Goal: Information Seeking & Learning: Learn about a topic

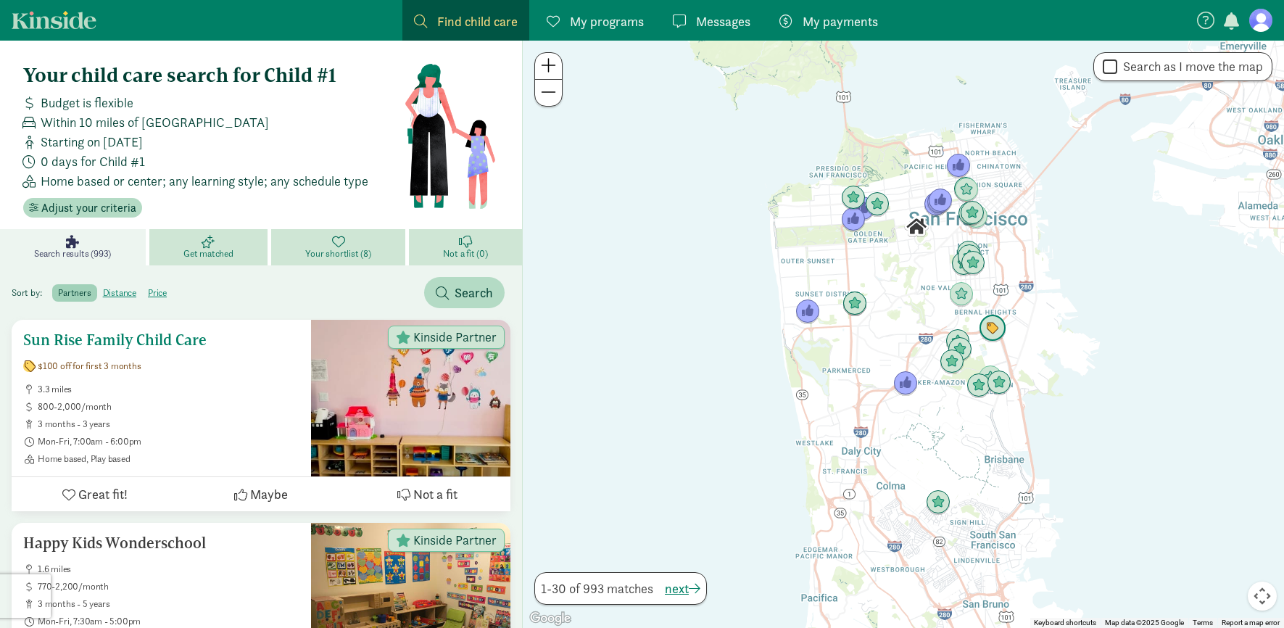
scroll to position [1, 0]
click at [96, 199] on span "Adjust your criteria" at bounding box center [88, 207] width 95 height 17
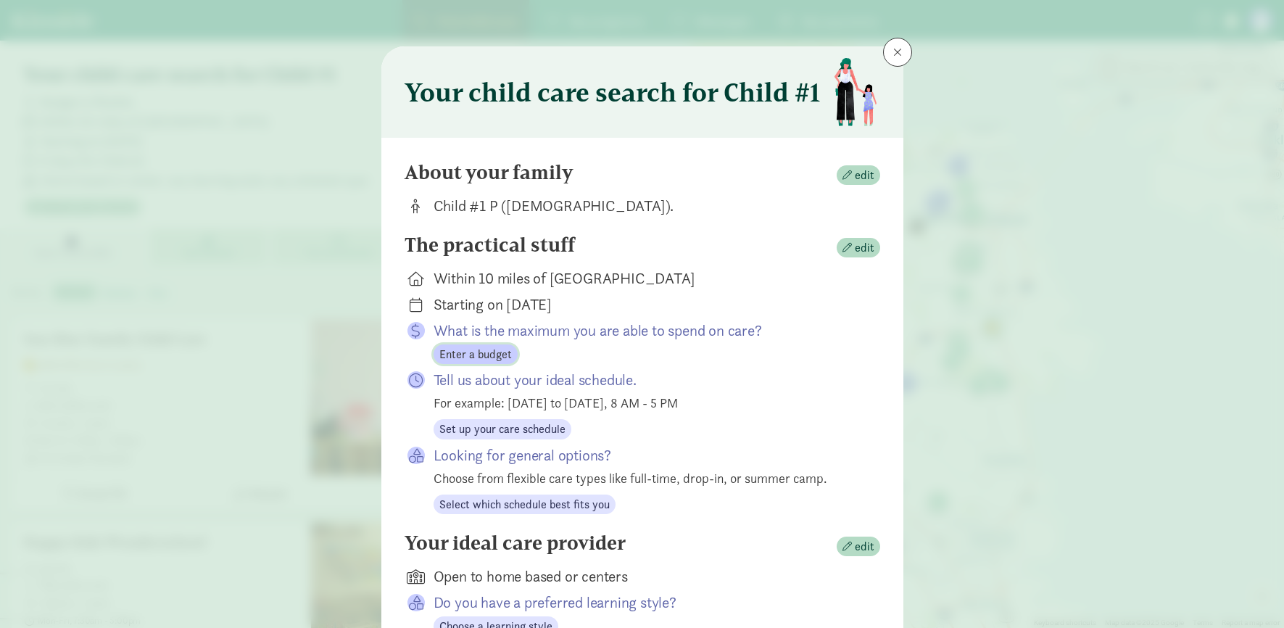
click at [470, 354] on span "Enter a budget" at bounding box center [475, 354] width 72 height 17
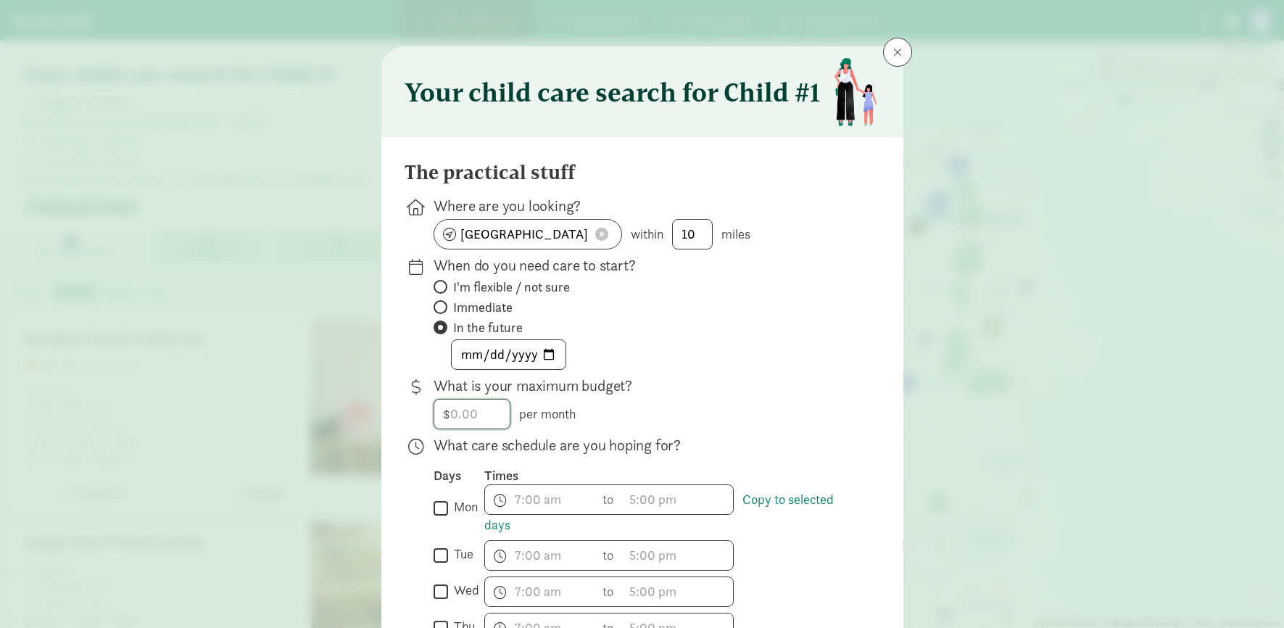
click at [473, 415] on input "number" at bounding box center [471, 413] width 75 height 29
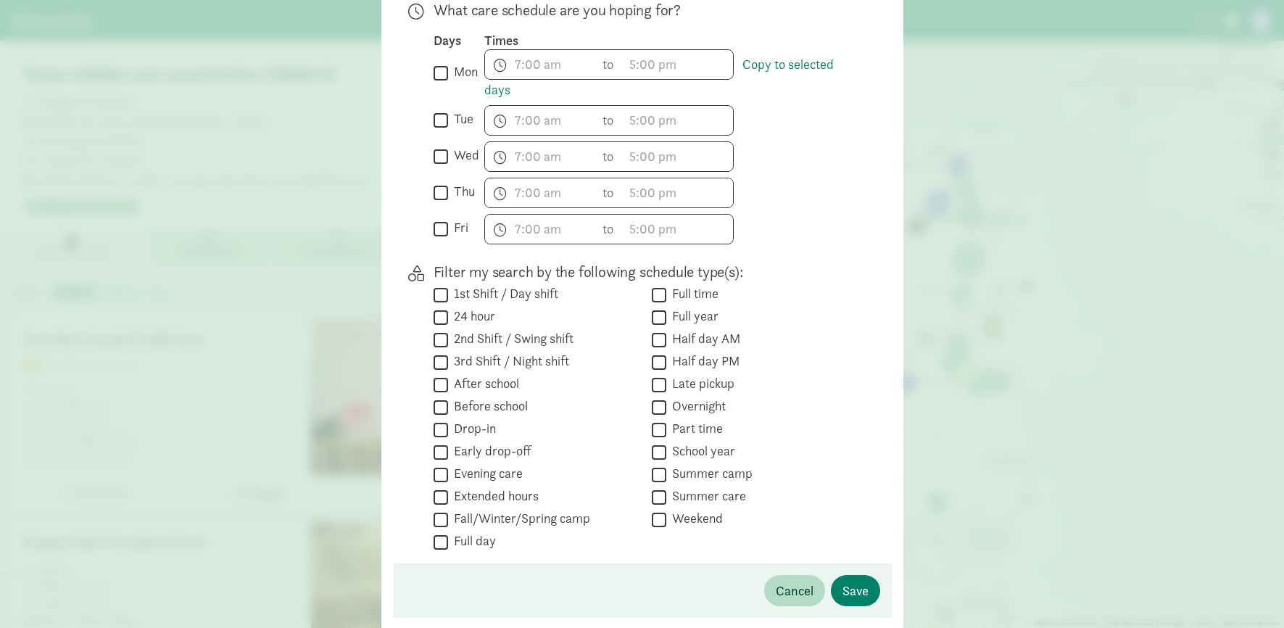
scroll to position [499, 0]
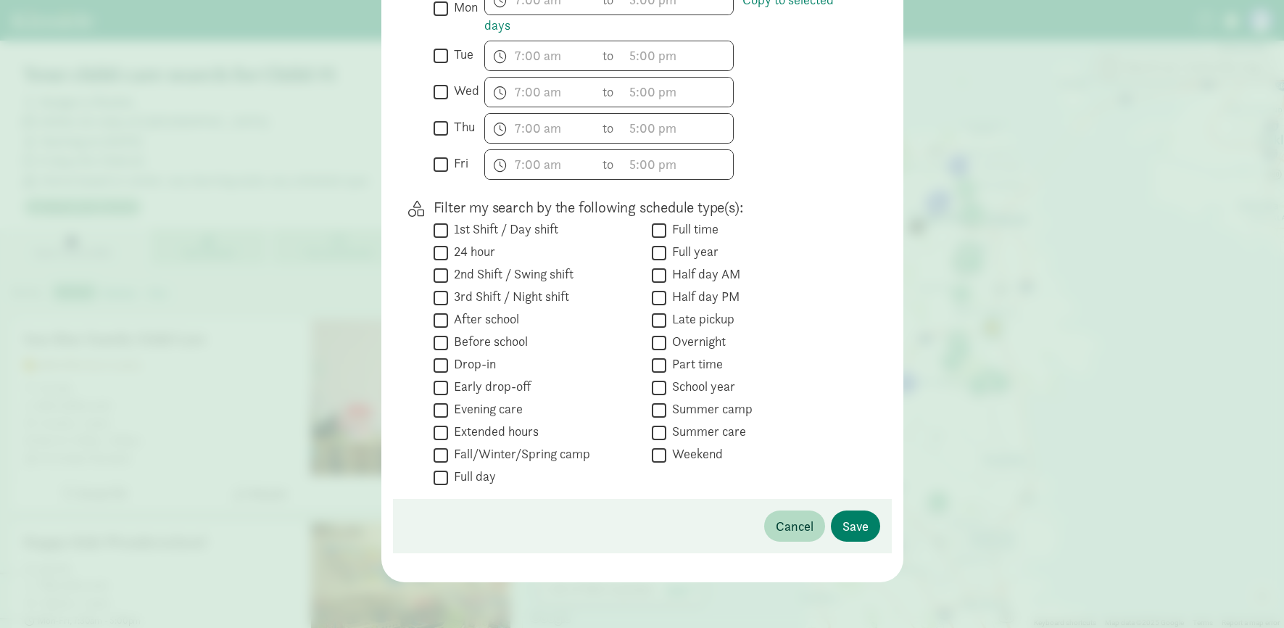
type input "2800"
click at [660, 230] on input "Full time" at bounding box center [659, 230] width 14 height 20
checkbox input "true"
click at [660, 257] on input "Full year" at bounding box center [659, 253] width 14 height 20
checkbox input "true"
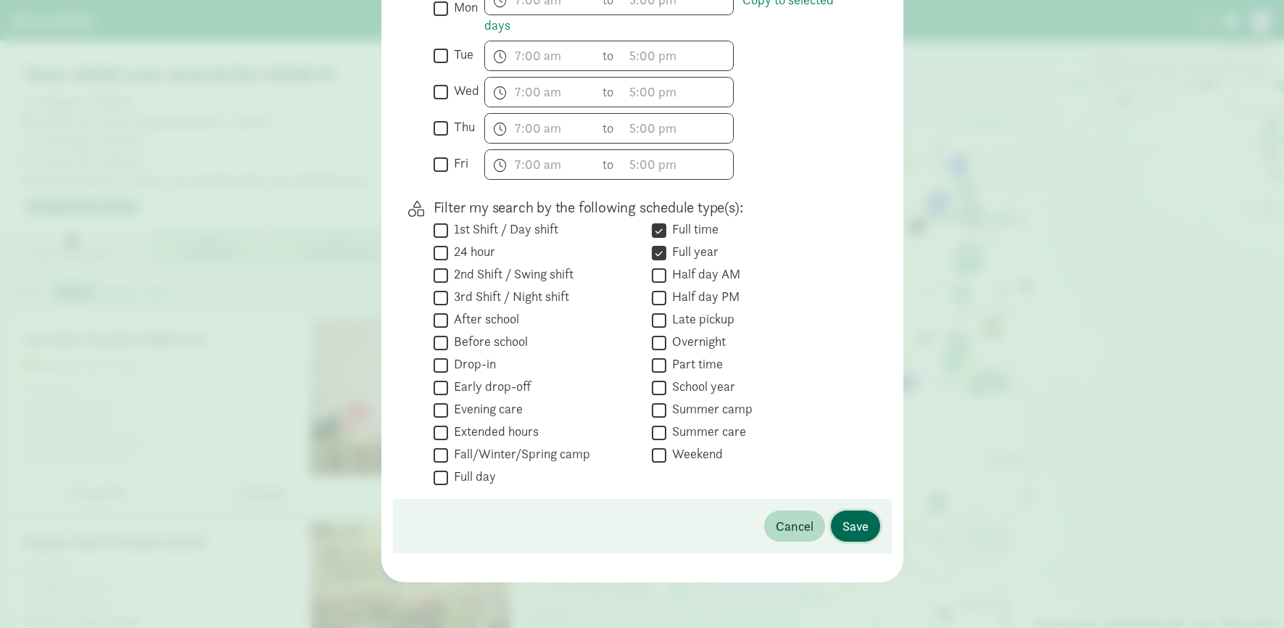
click at [851, 520] on span "Save" at bounding box center [855, 526] width 26 height 20
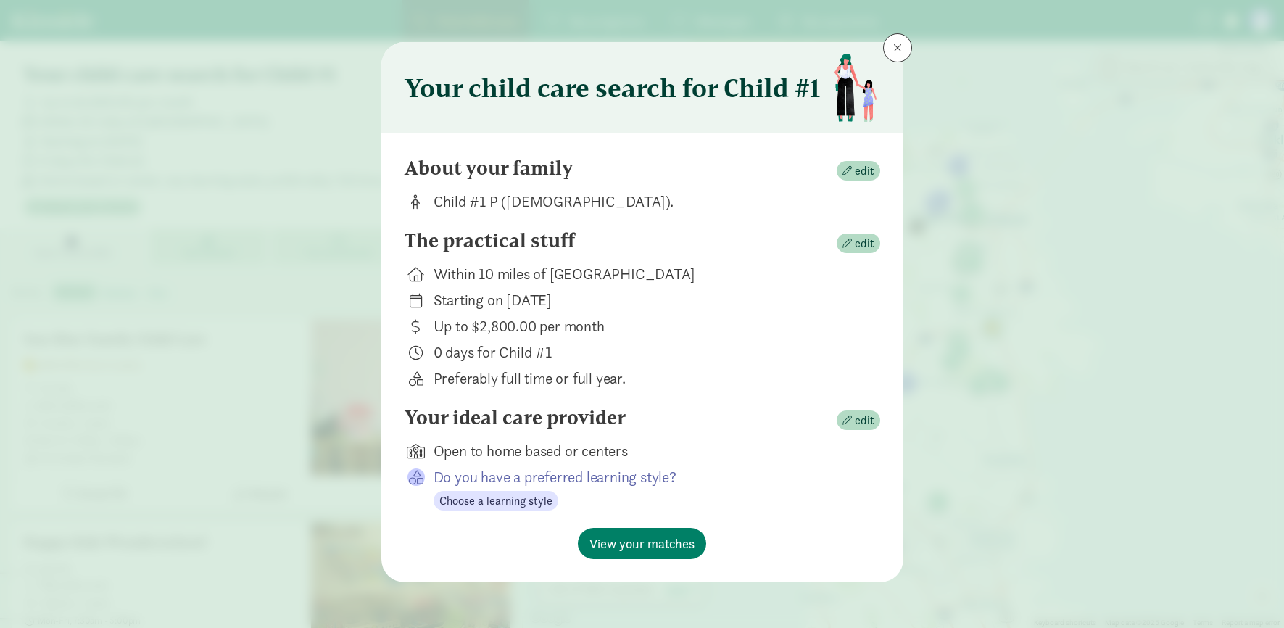
scroll to position [0, 0]
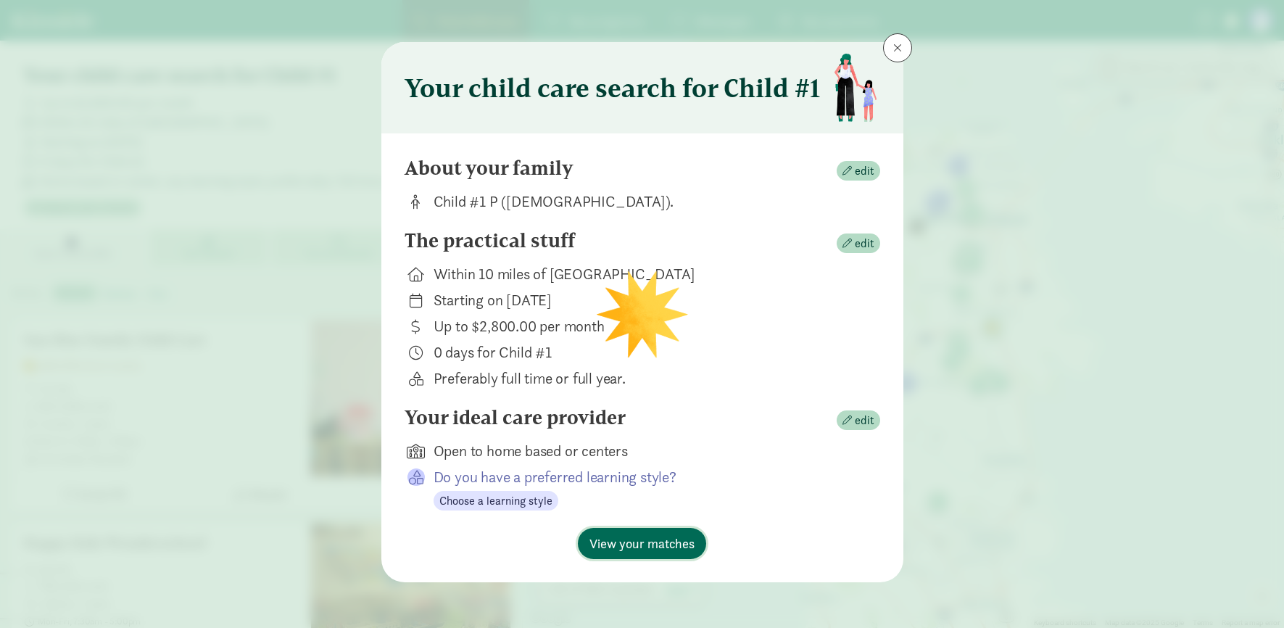
click at [618, 544] on span "View your matches" at bounding box center [641, 544] width 105 height 20
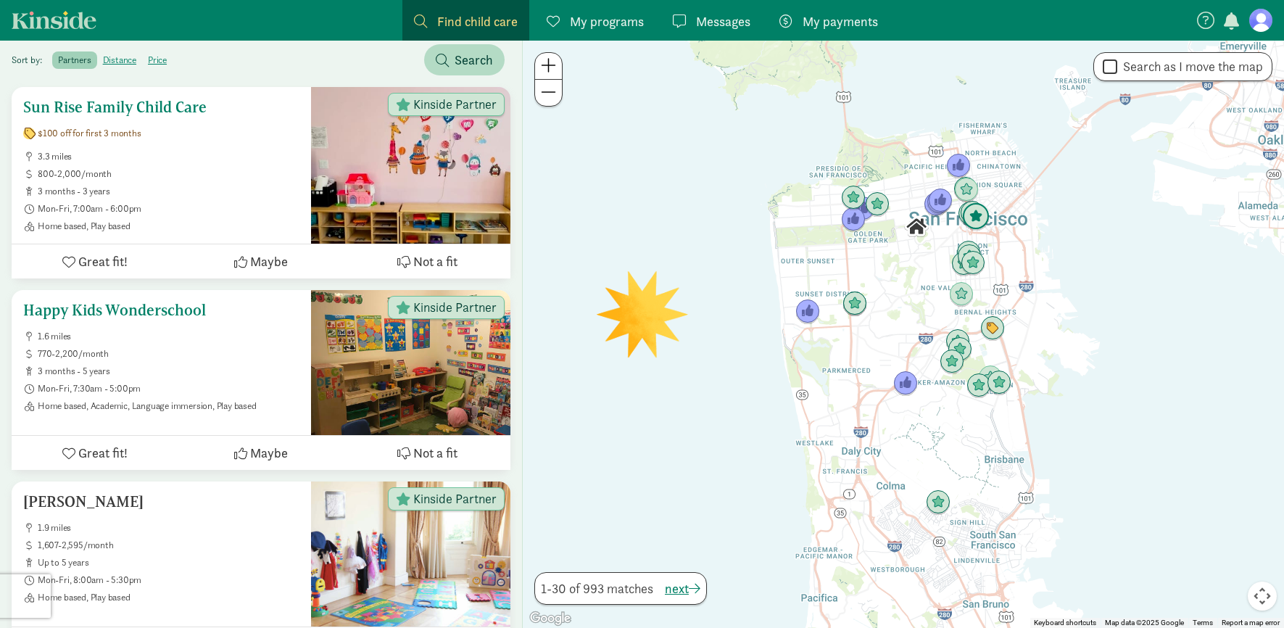
scroll to position [571, 0]
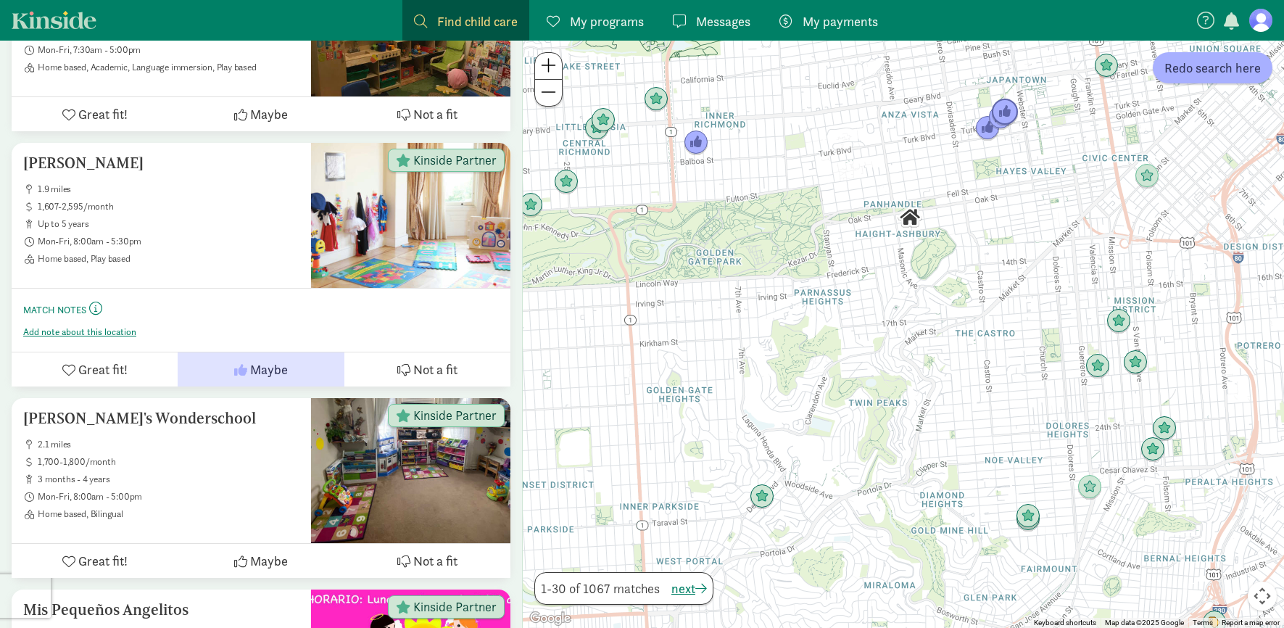
click at [1009, 115] on img "Click to see details" at bounding box center [1005, 113] width 28 height 28
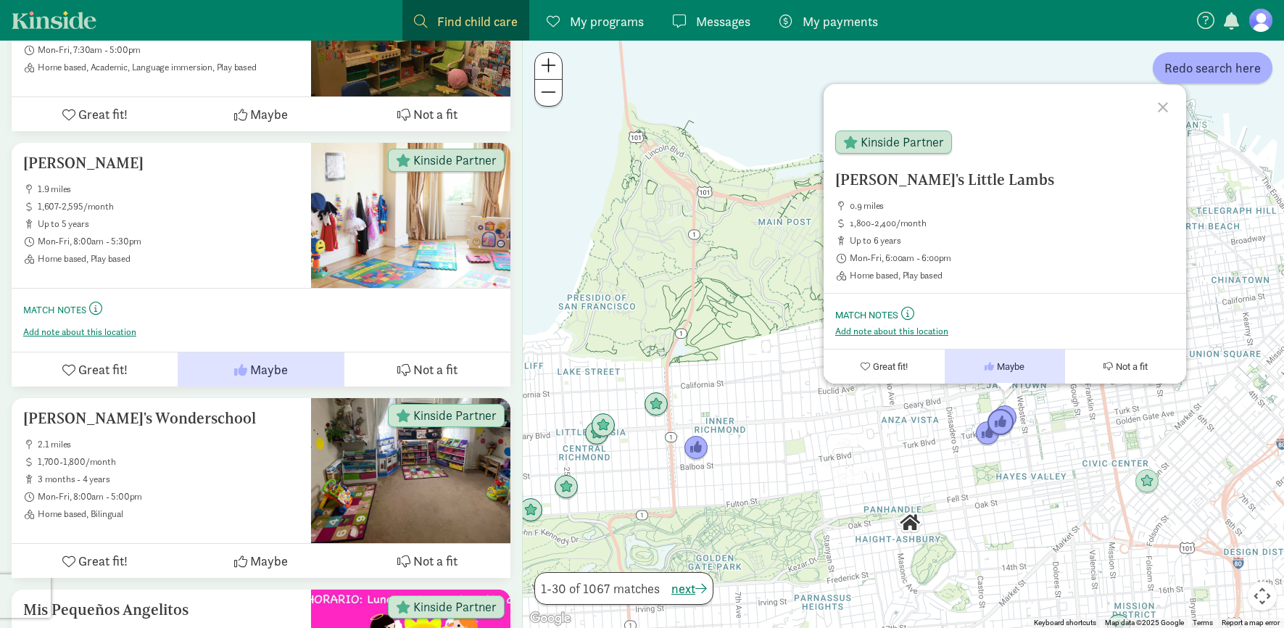
click at [1003, 428] on img "Click to see details" at bounding box center [1001, 423] width 28 height 28
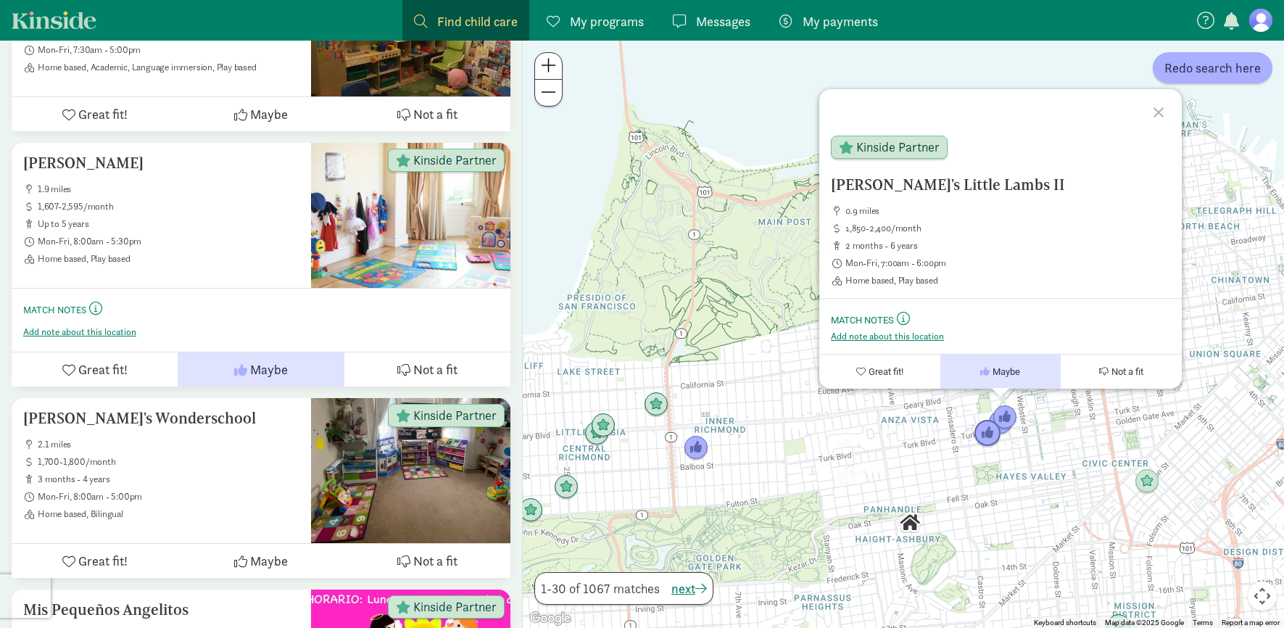
click at [987, 438] on img "Click to see details" at bounding box center [988, 434] width 28 height 28
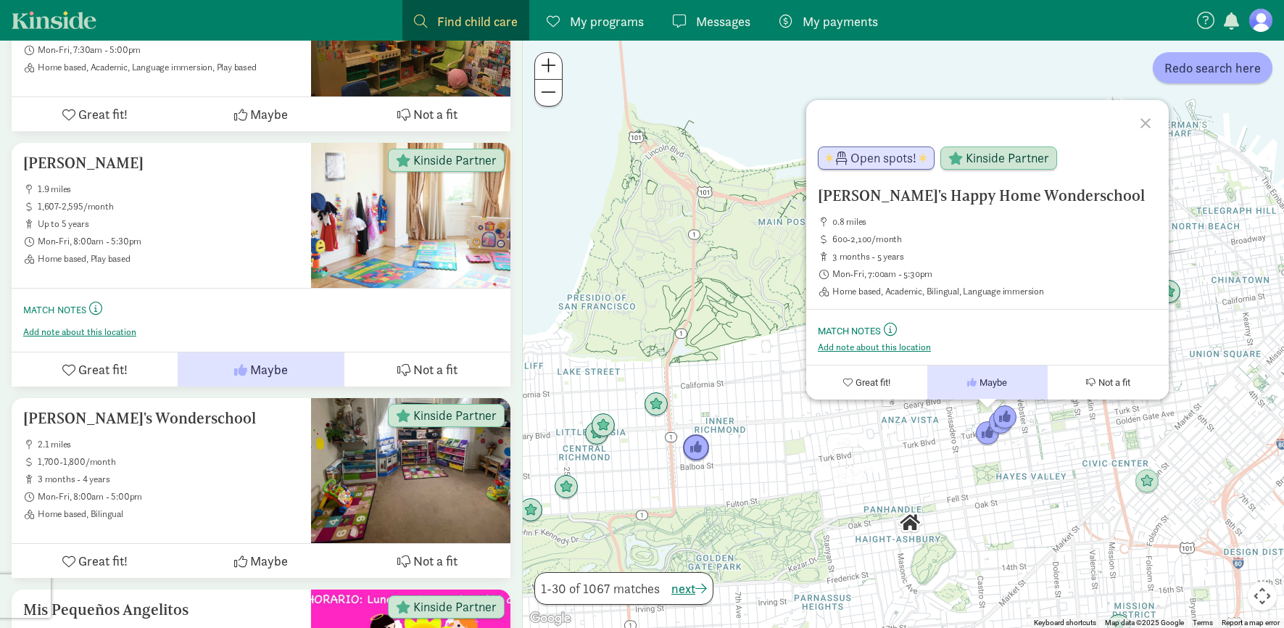
click at [694, 454] on img "Click to see details" at bounding box center [696, 448] width 28 height 28
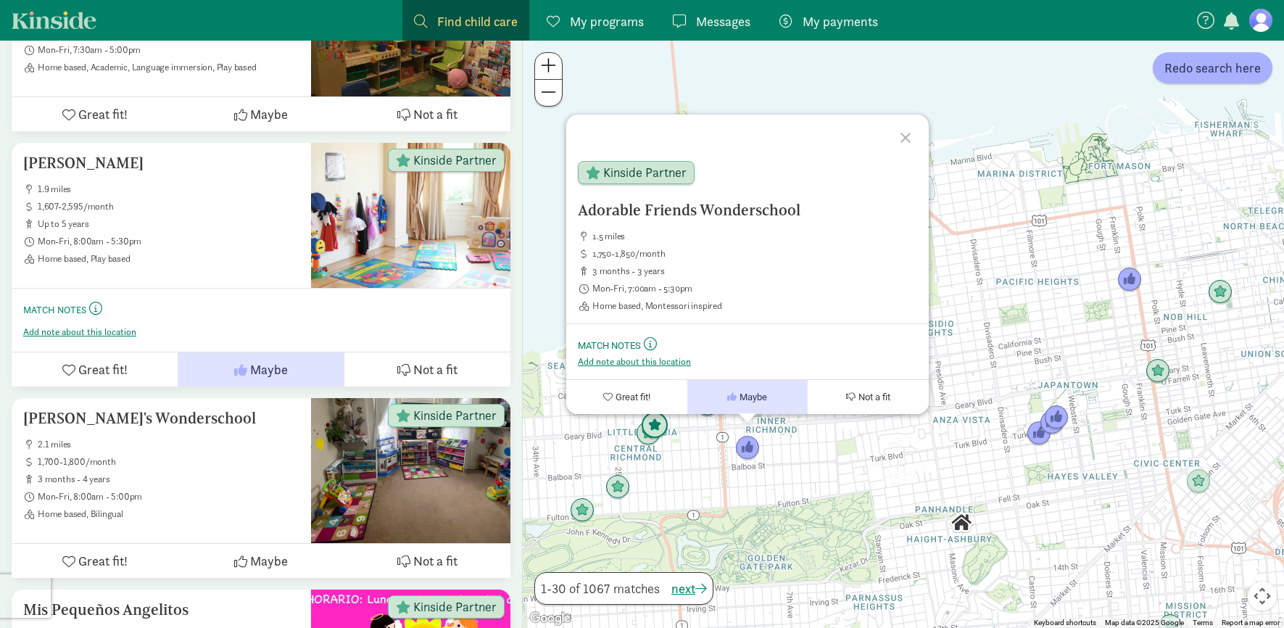
click at [658, 424] on img "Click to see details" at bounding box center [655, 426] width 28 height 28
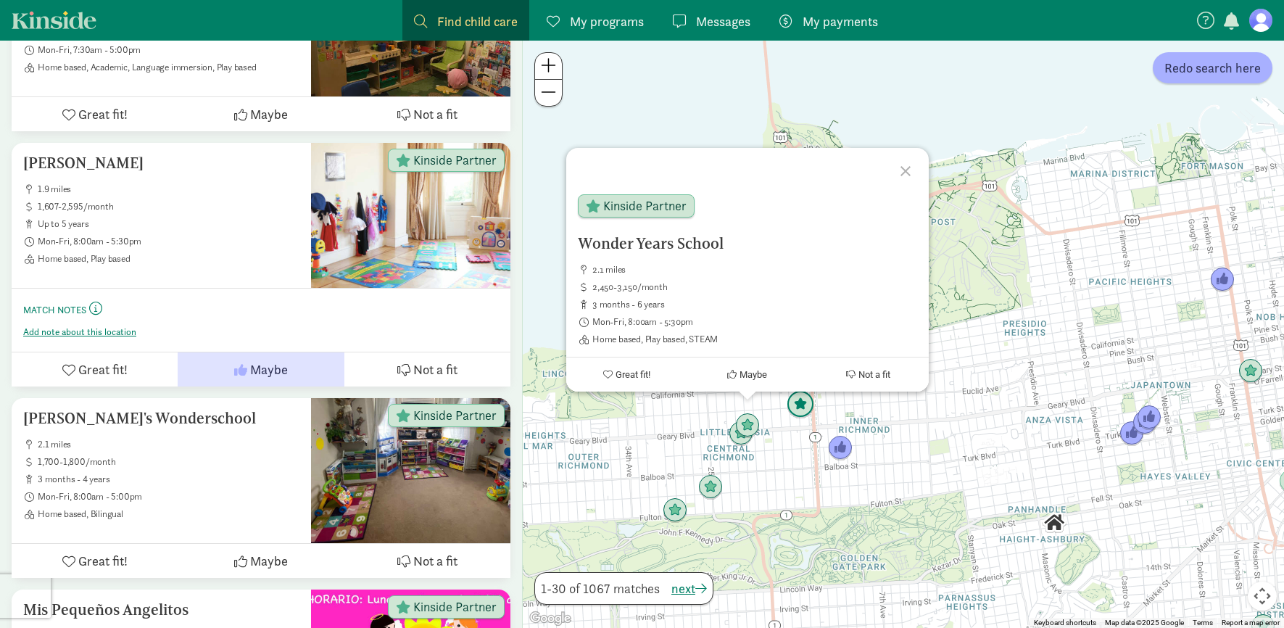
click at [805, 403] on img "Click to see details" at bounding box center [801, 405] width 28 height 28
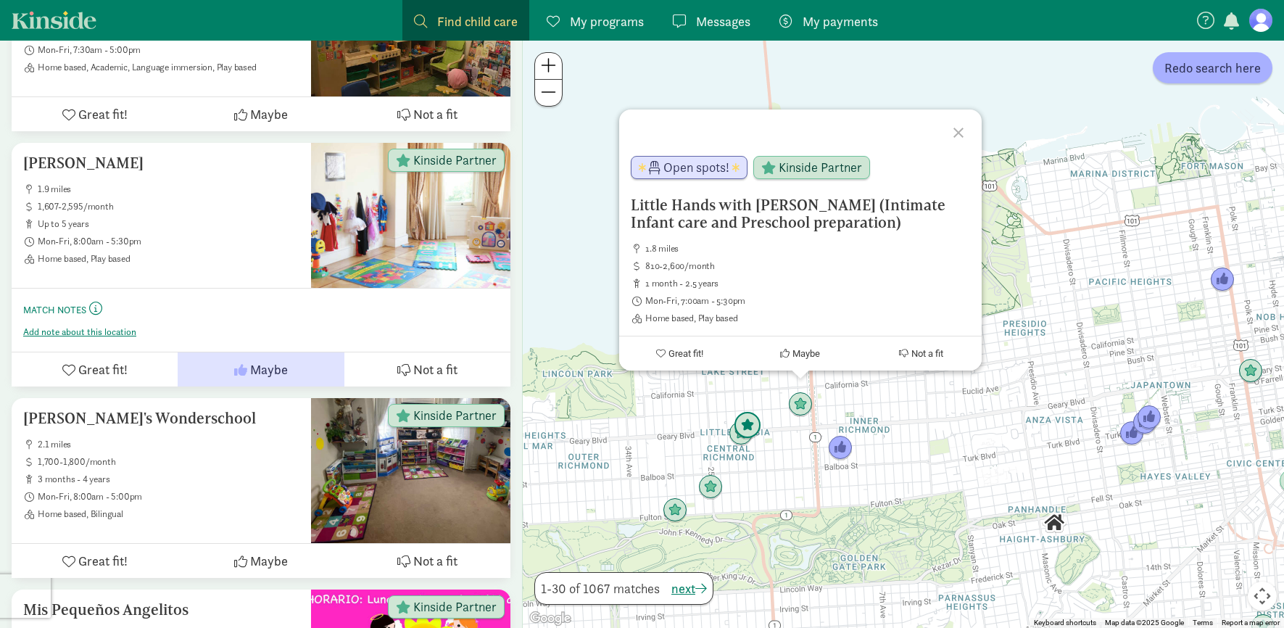
click at [745, 425] on img "Click to see details" at bounding box center [748, 426] width 28 height 28
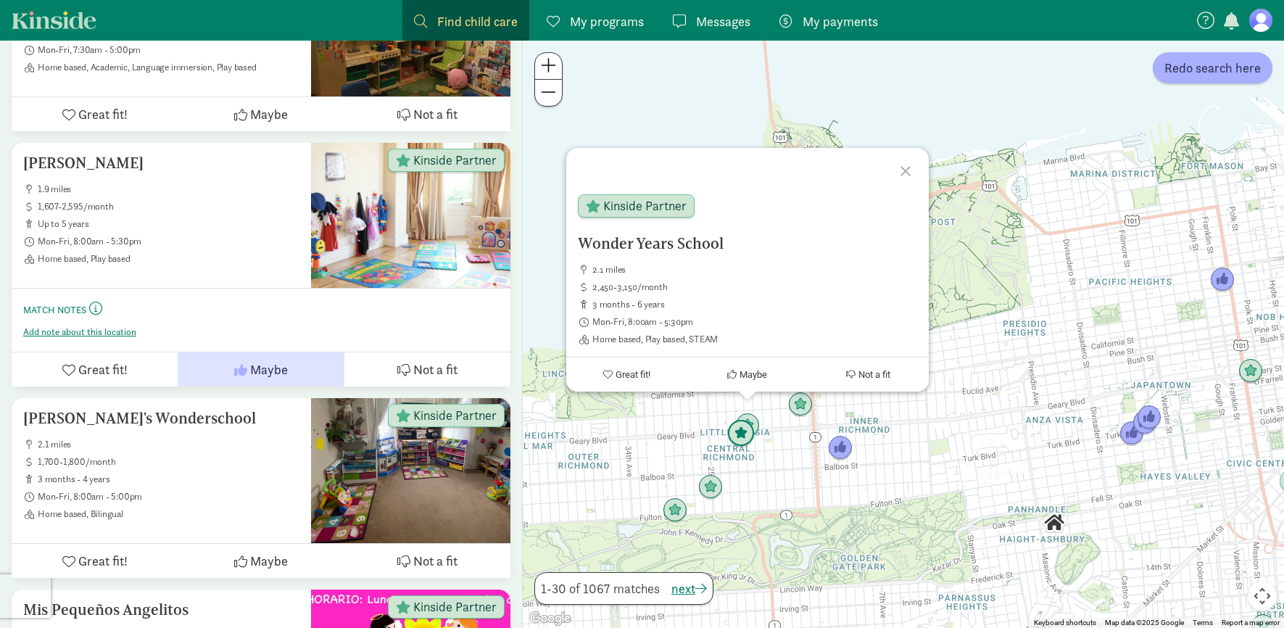
click at [740, 444] on img "Click to see details" at bounding box center [741, 434] width 28 height 28
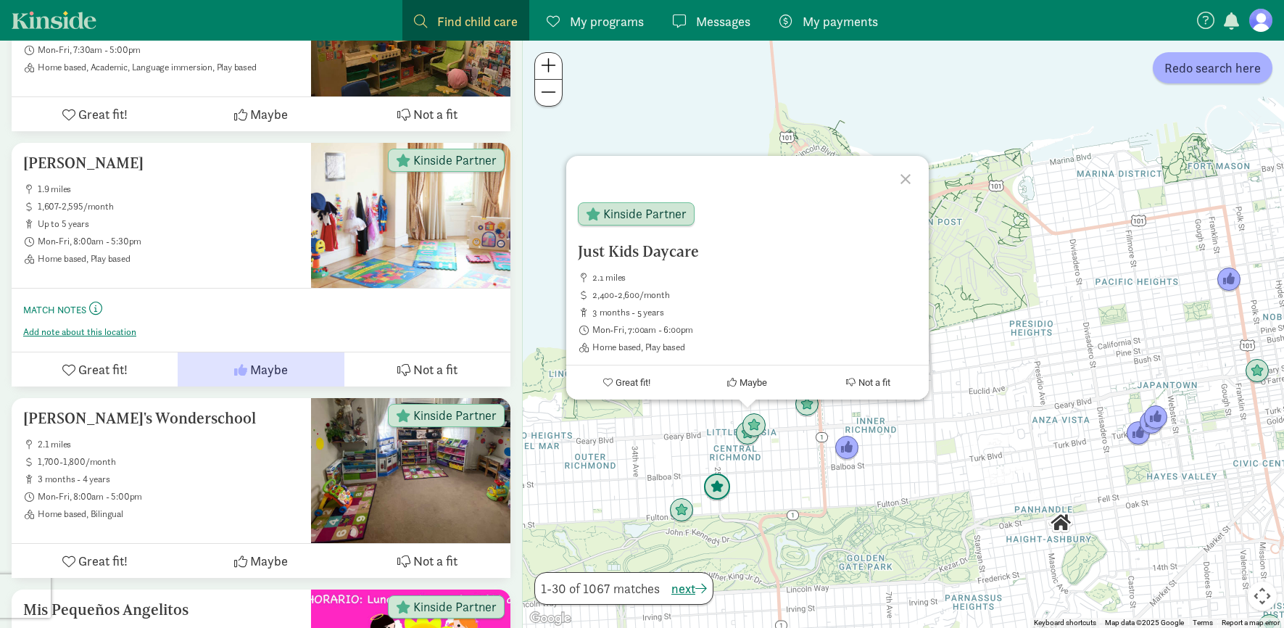
click at [710, 488] on img "Click to see details" at bounding box center [717, 487] width 28 height 28
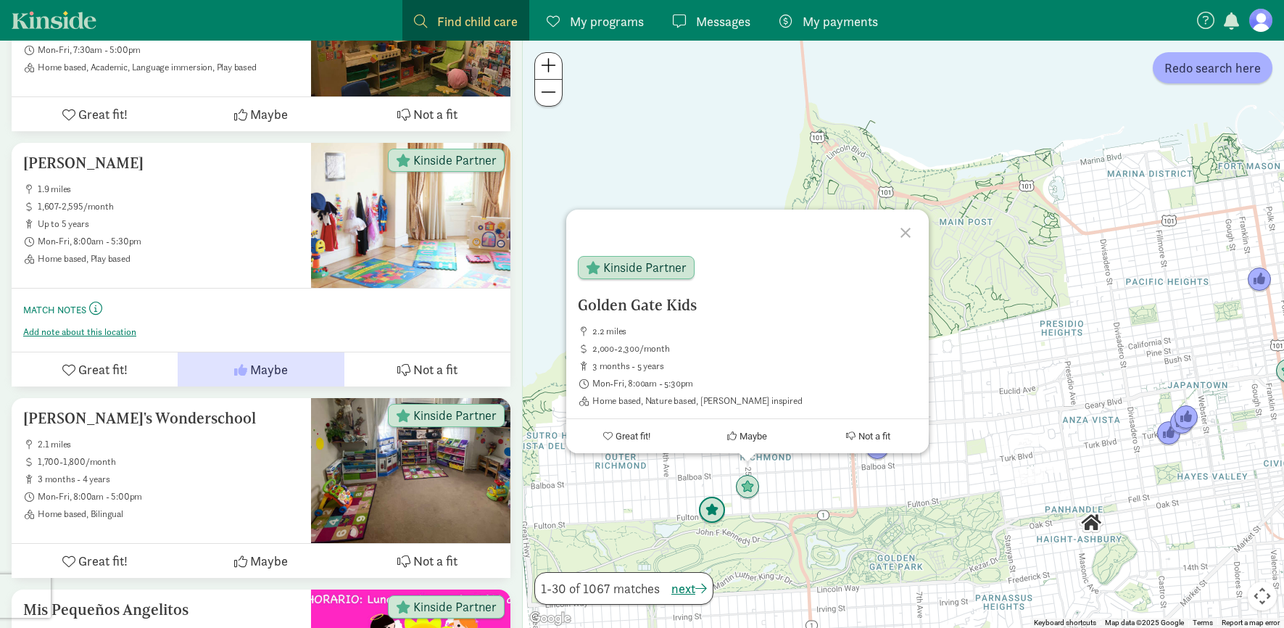
click at [707, 513] on img "Click to see details" at bounding box center [712, 511] width 28 height 28
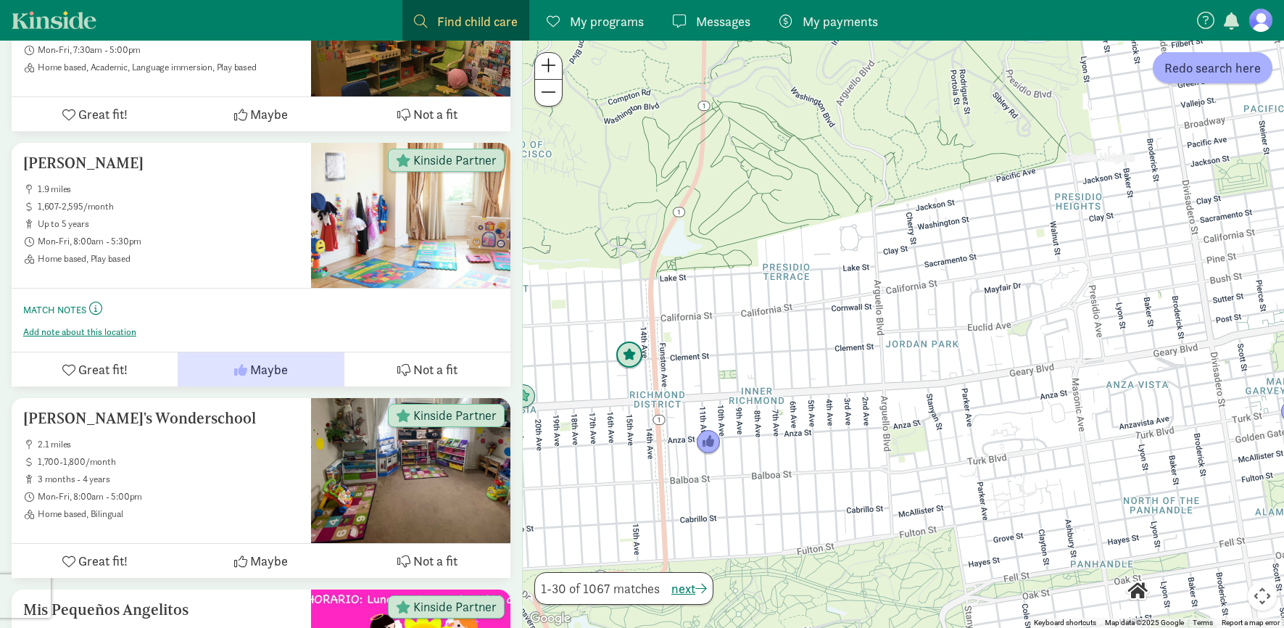
click at [631, 355] on img "Click to see details" at bounding box center [629, 355] width 28 height 28
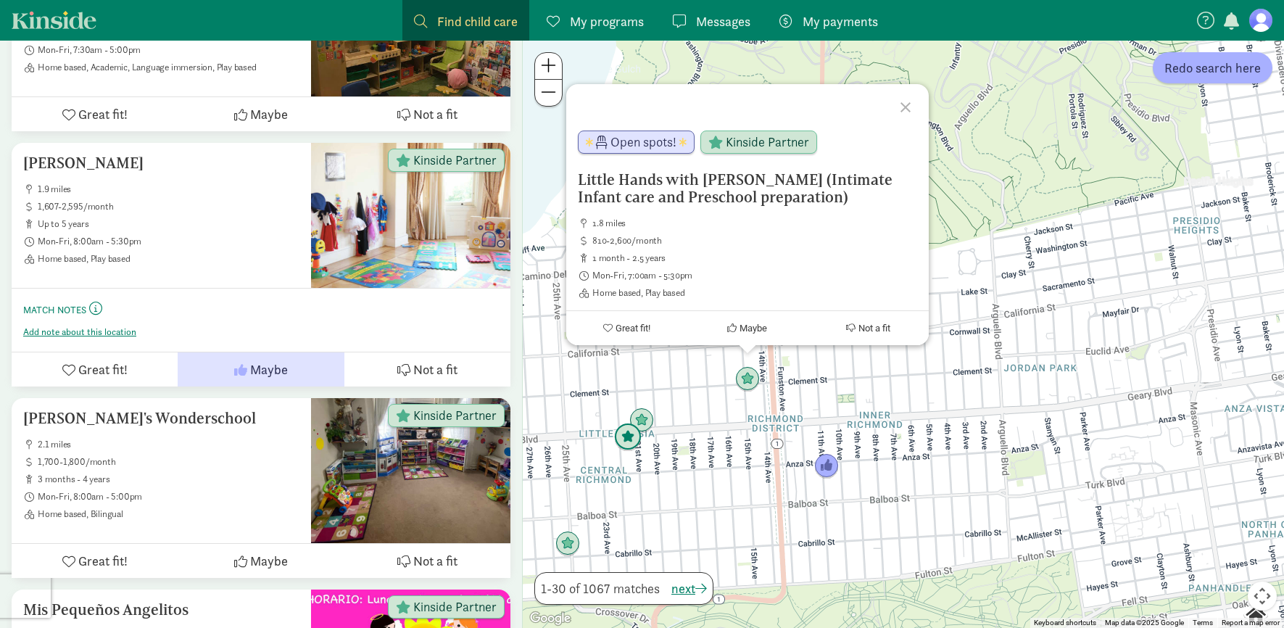
click at [639, 423] on img "Click to see details" at bounding box center [628, 437] width 28 height 28
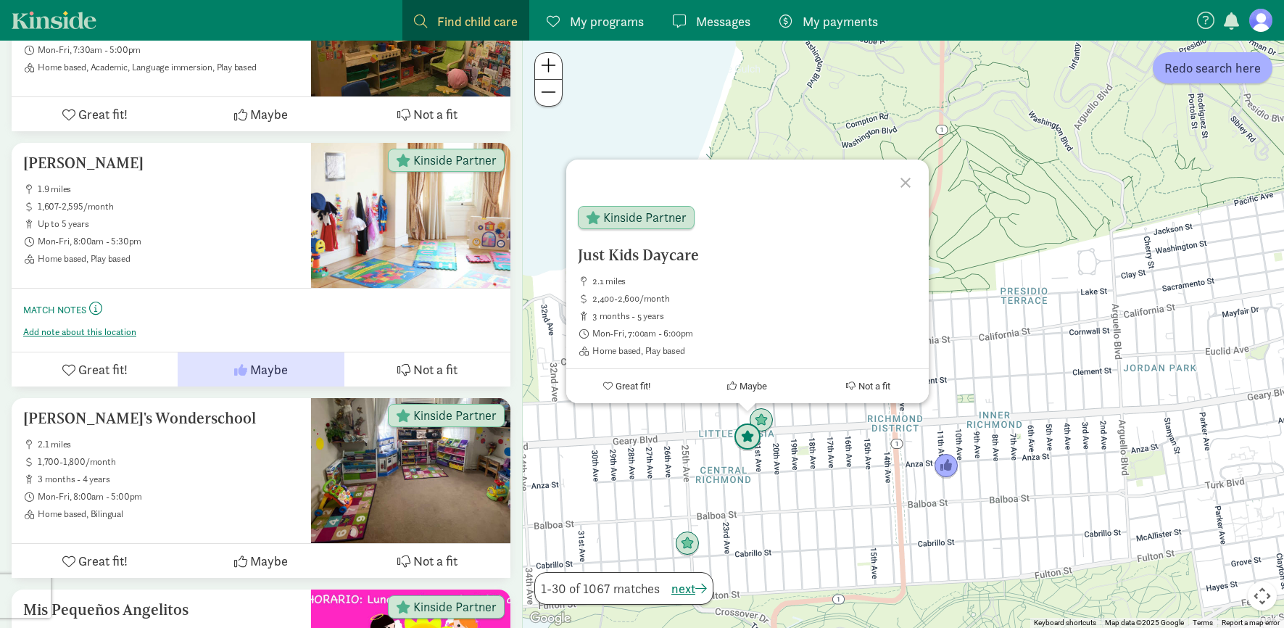
click at [753, 436] on img "Click to see details" at bounding box center [748, 437] width 28 height 28
click at [752, 443] on img "Click to see details" at bounding box center [748, 437] width 28 height 28
click at [768, 419] on img "Click to see details" at bounding box center [761, 421] width 28 height 28
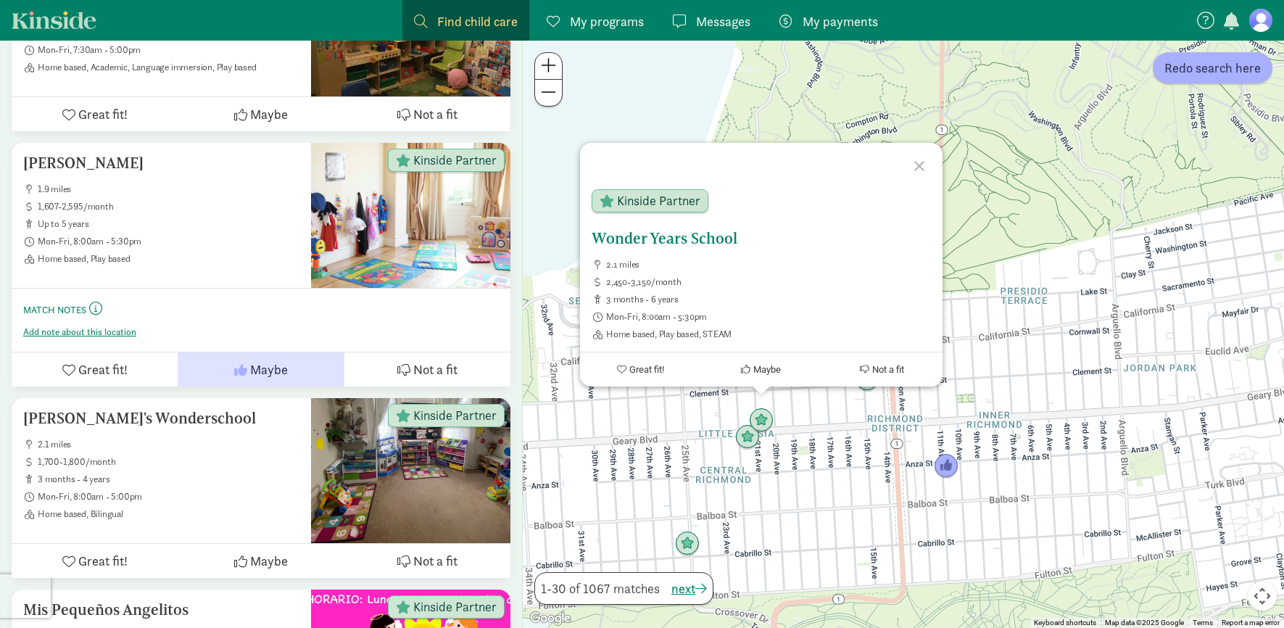
click at [681, 194] on span "Kinside Partner" at bounding box center [658, 200] width 83 height 13
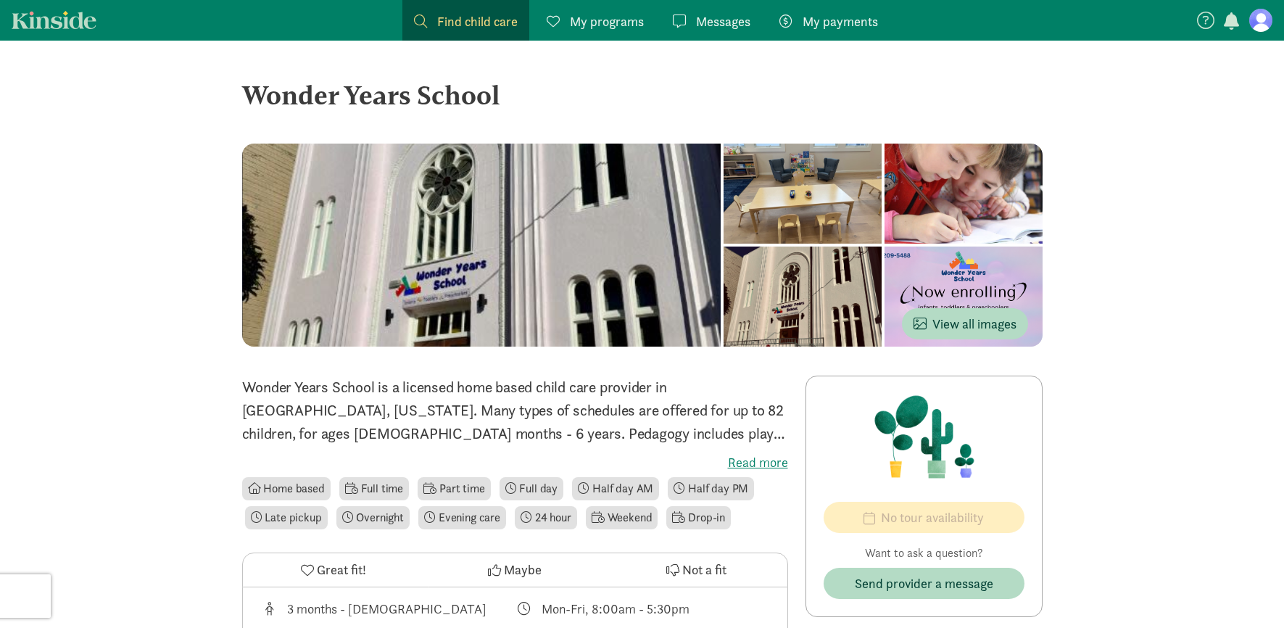
click at [769, 458] on label "Read more" at bounding box center [515, 462] width 546 height 17
click at [0, 0] on input "Read more" at bounding box center [0, 0] width 0 height 0
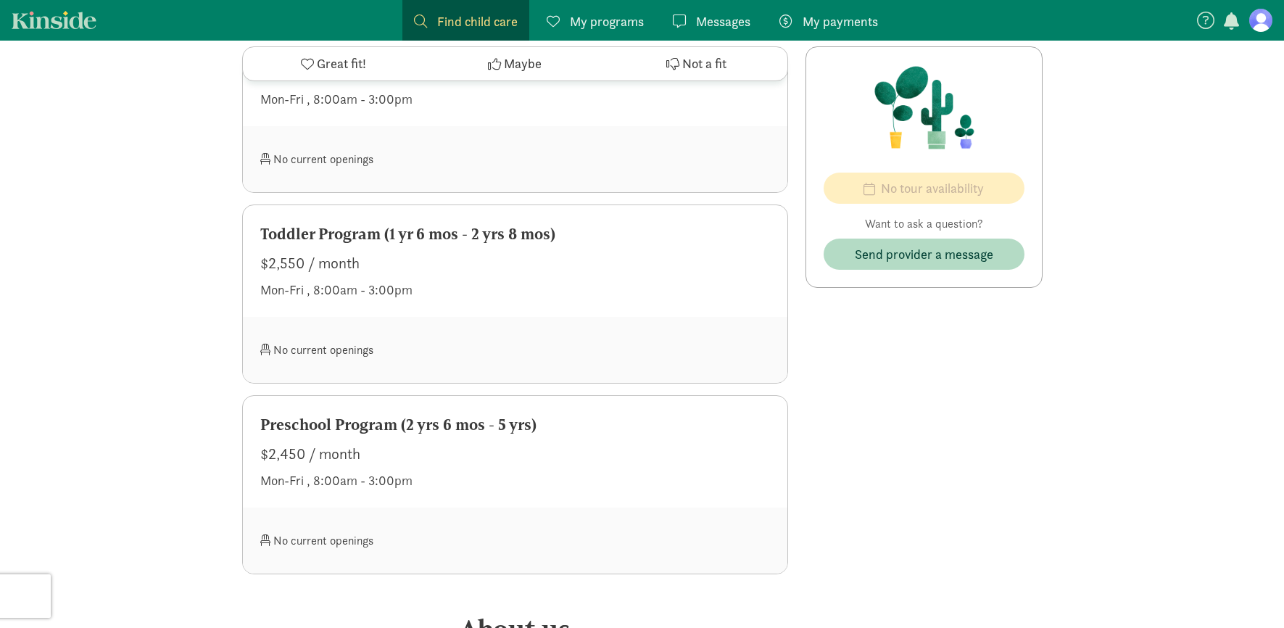
scroll to position [822, 0]
click at [550, 453] on div "$2,450 / month" at bounding box center [515, 450] width 510 height 23
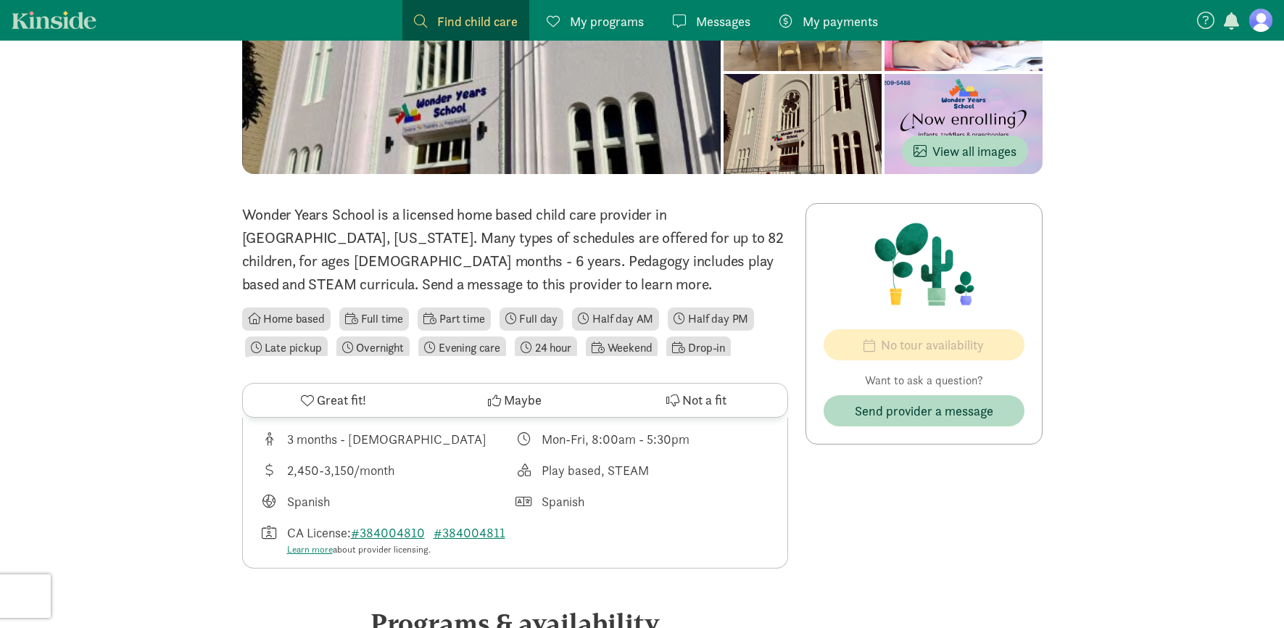
scroll to position [0, 0]
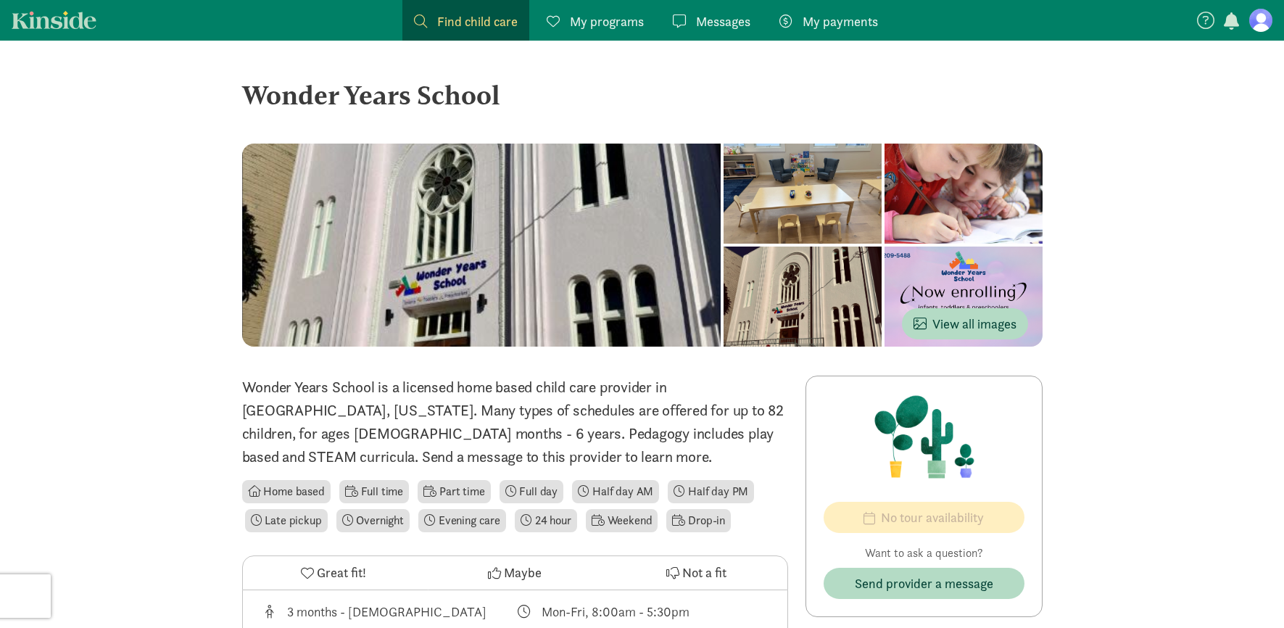
click at [383, 99] on div "Wonder Years School" at bounding box center [642, 94] width 800 height 39
copy div "Wonder Years School ‹ › ×"
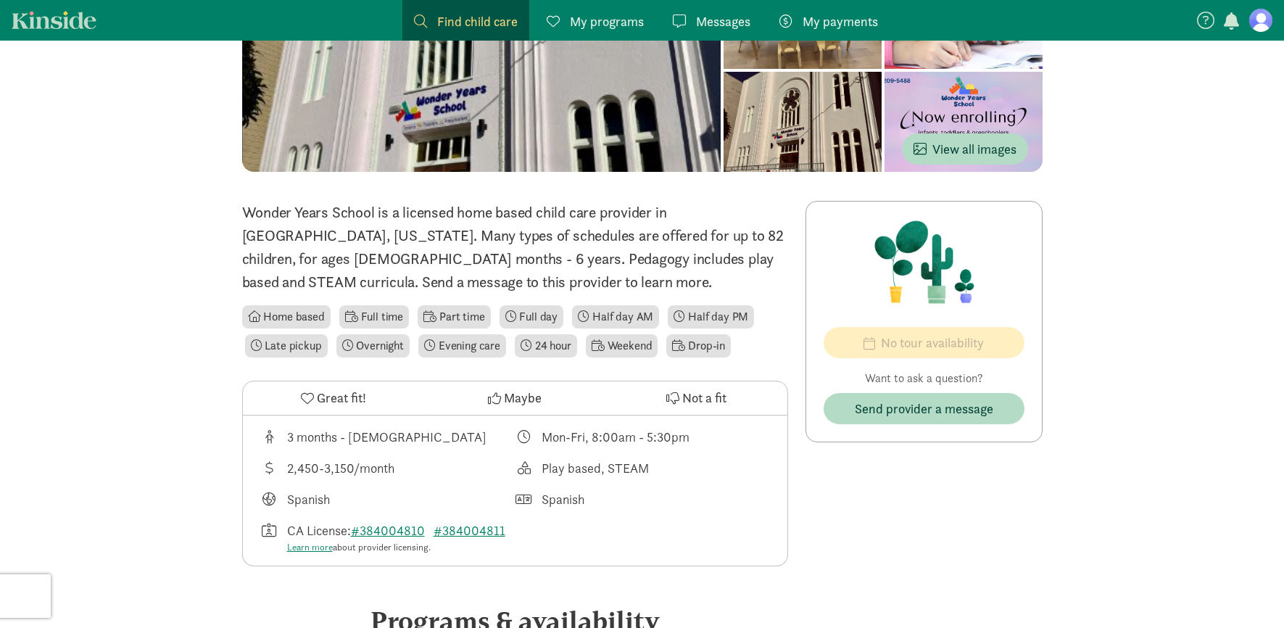
scroll to position [151, 0]
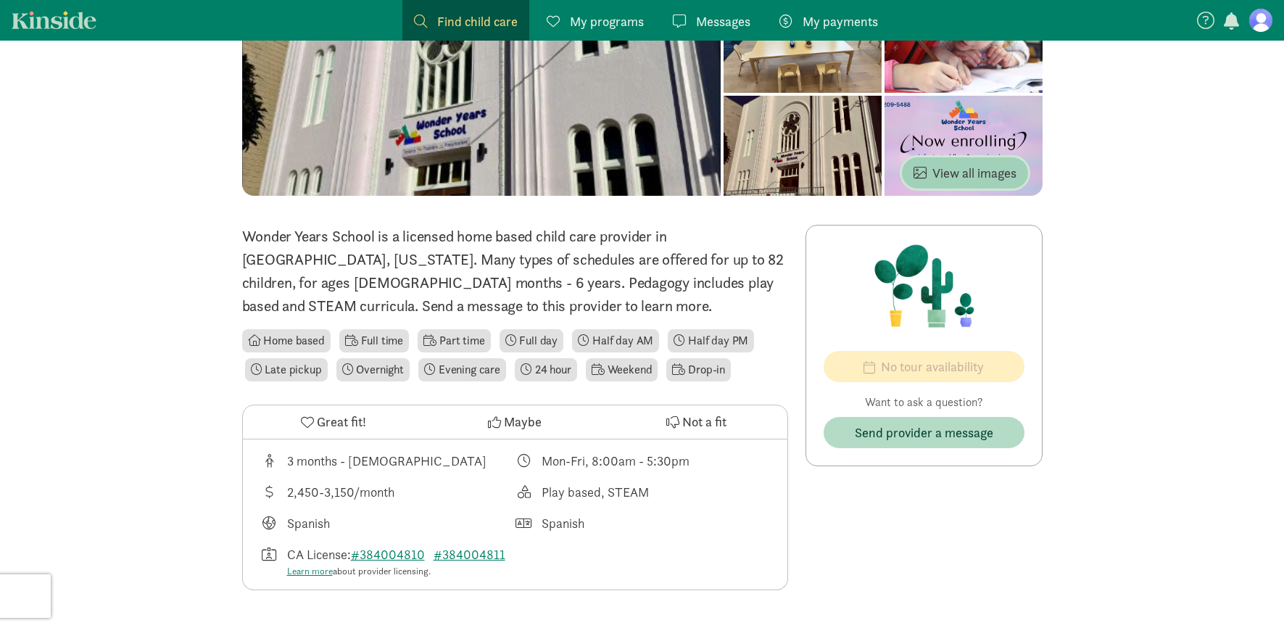
click at [963, 185] on button "View all images" at bounding box center [965, 172] width 126 height 31
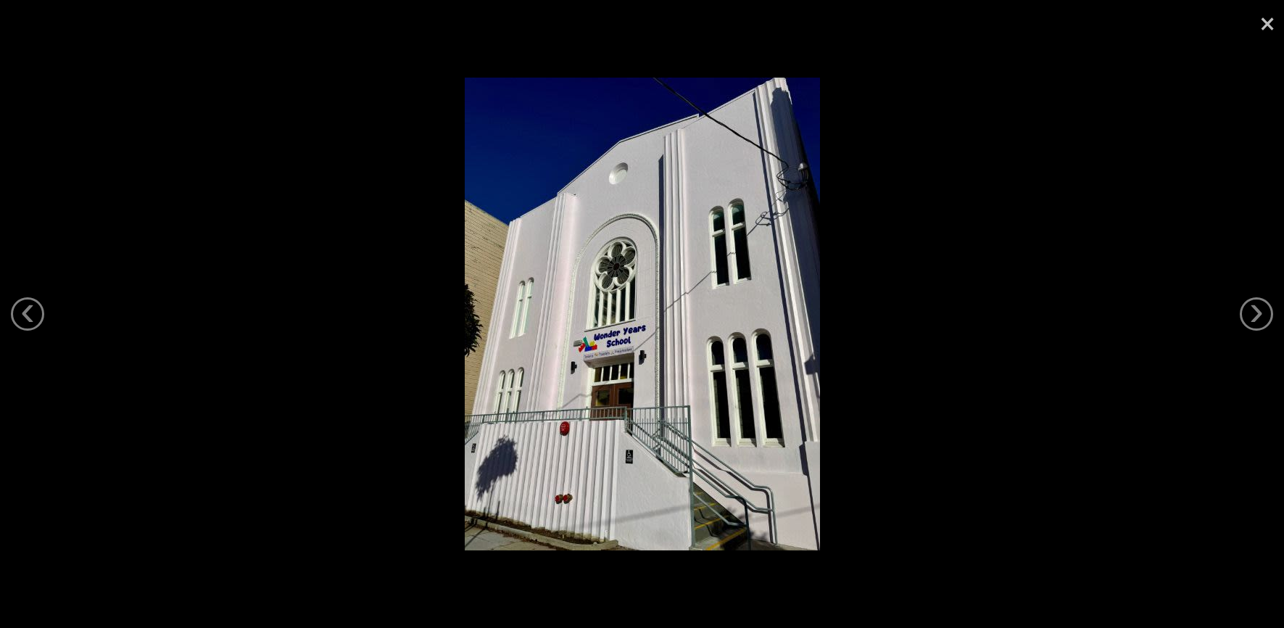
click at [1272, 20] on link "×" at bounding box center [1267, 21] width 33 height 43
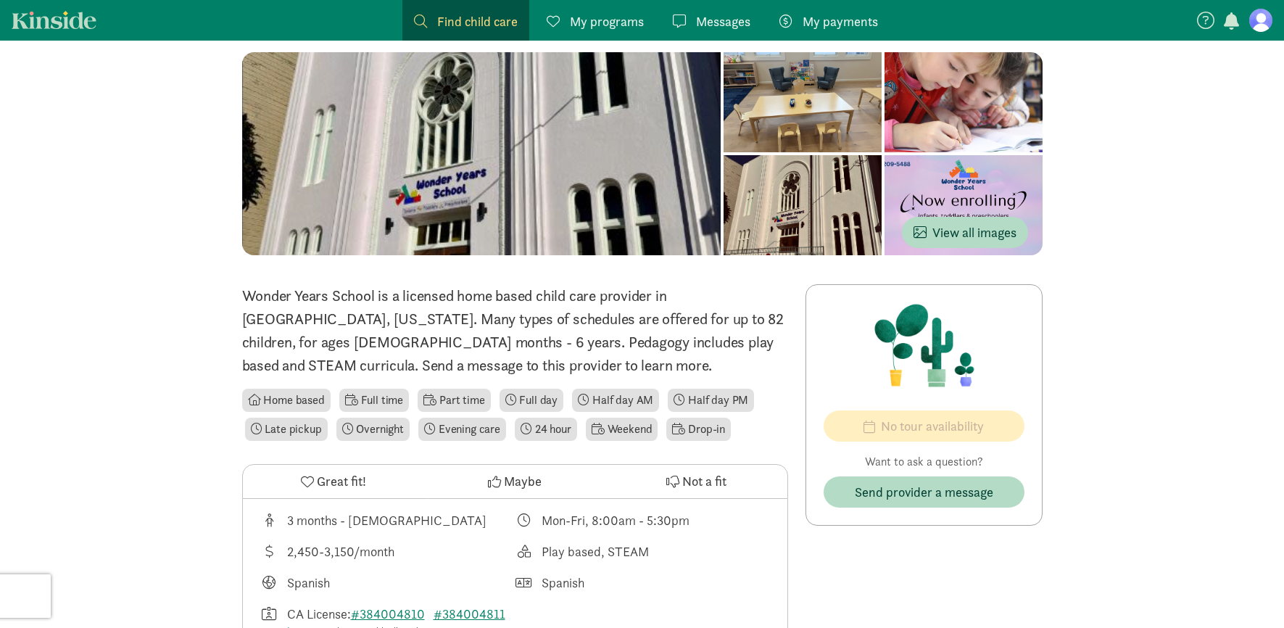
scroll to position [0, 0]
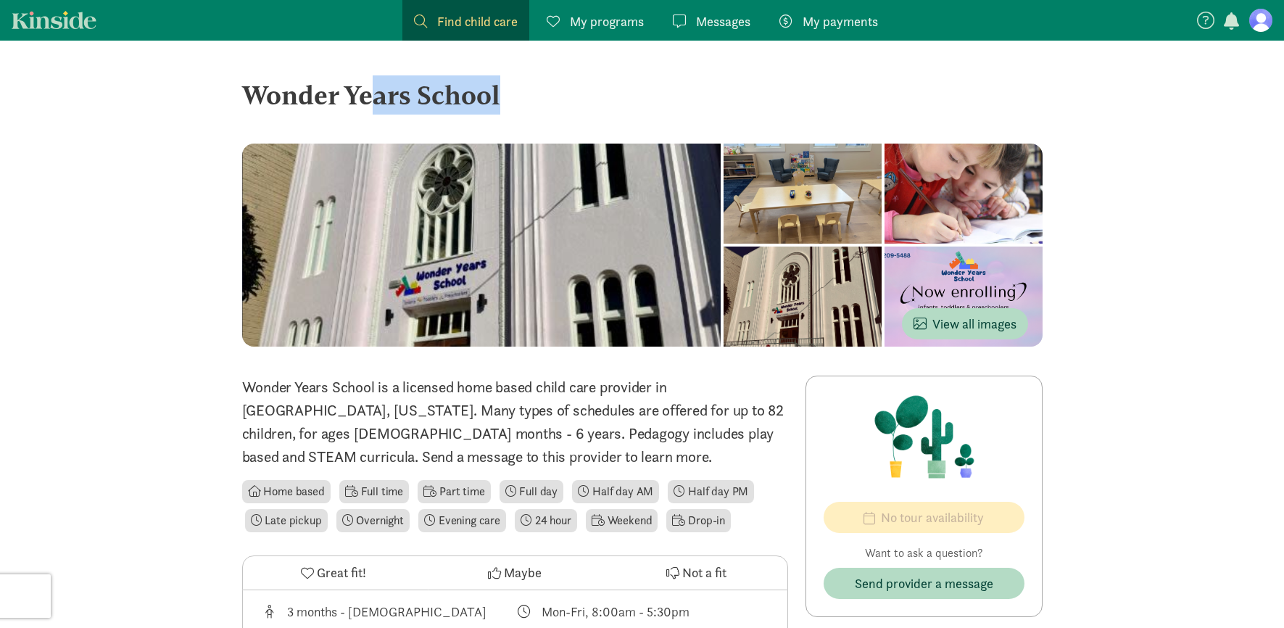
click at [846, 20] on span "My payments" at bounding box center [839, 22] width 75 height 20
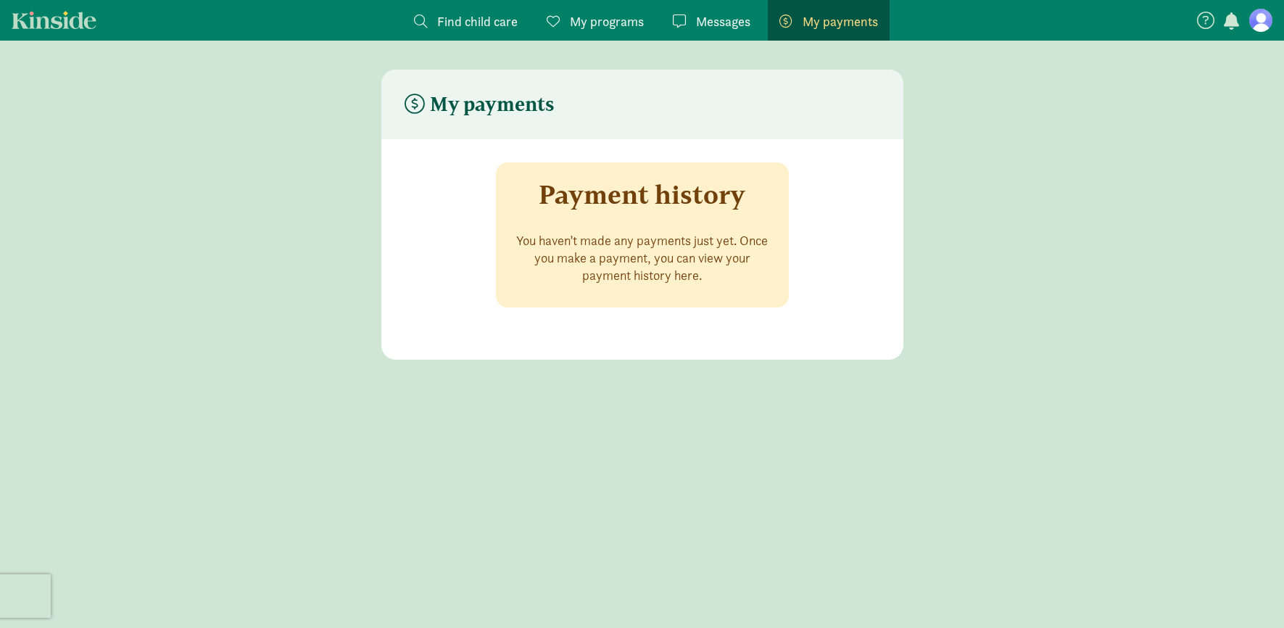
click at [472, 20] on span "Find child care" at bounding box center [477, 22] width 80 height 20
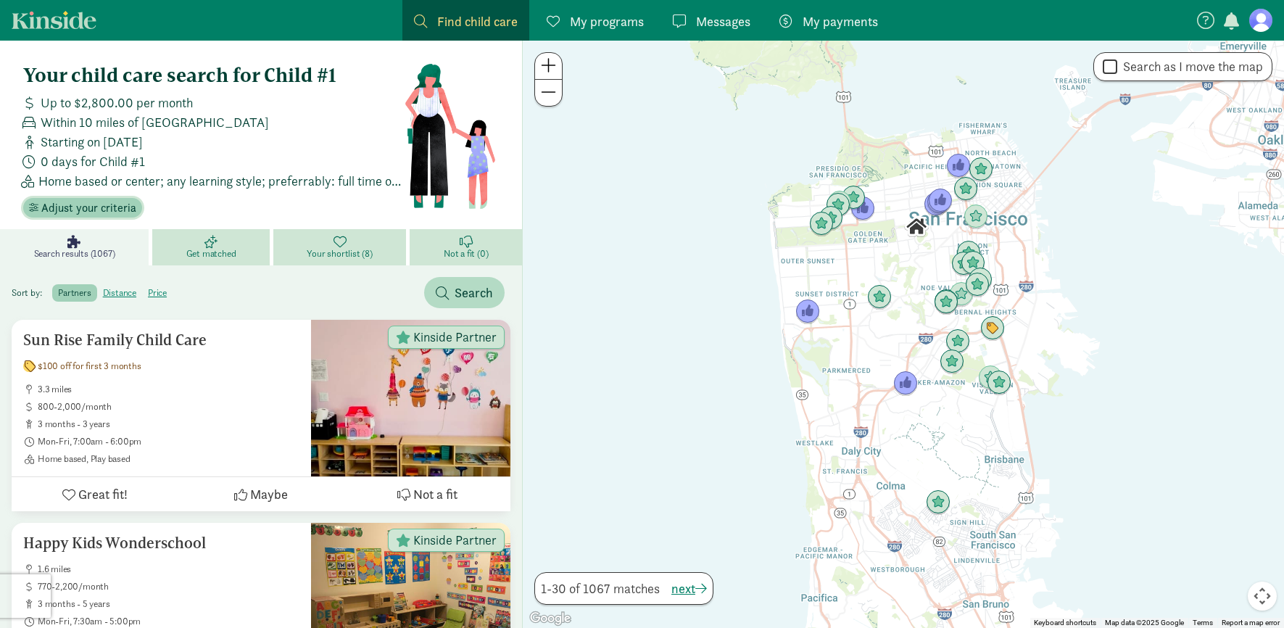
click at [95, 212] on span "Adjust your criteria" at bounding box center [88, 207] width 95 height 17
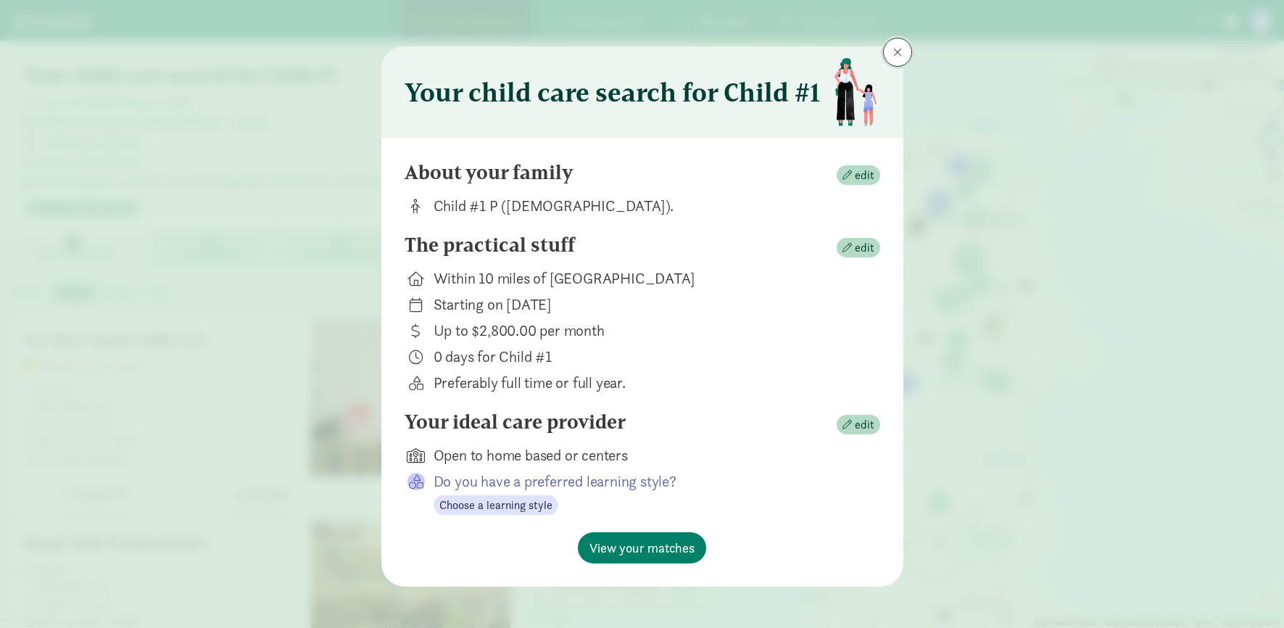
click at [903, 43] on button at bounding box center [897, 52] width 29 height 29
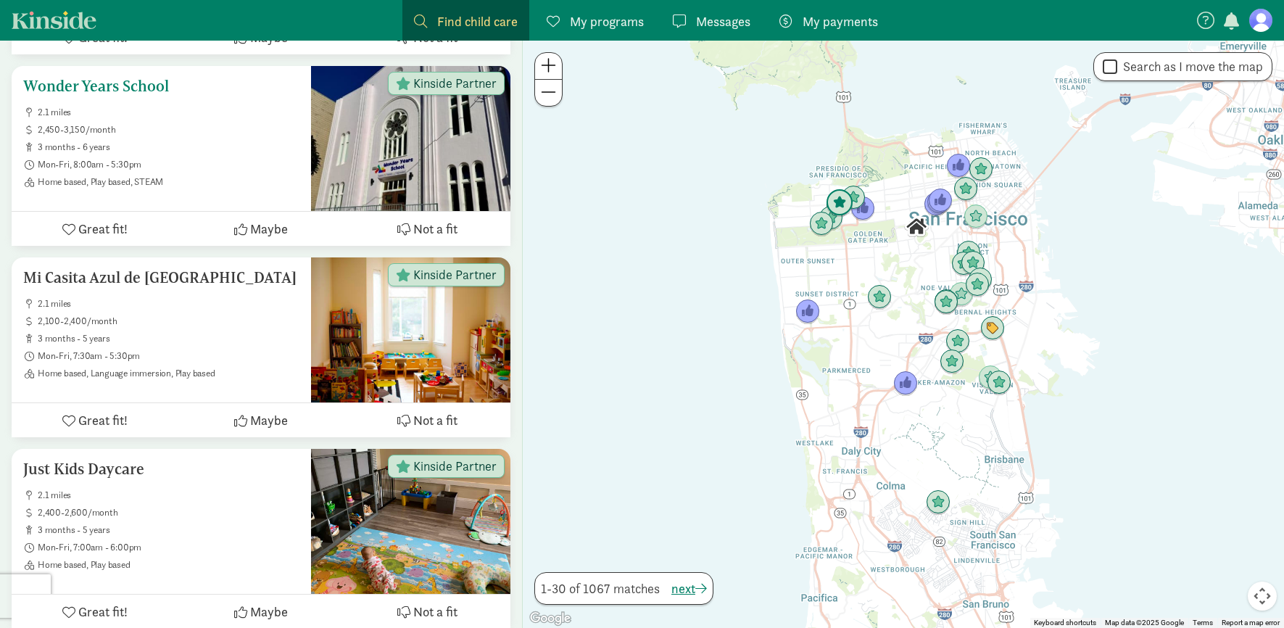
scroll to position [5045, 0]
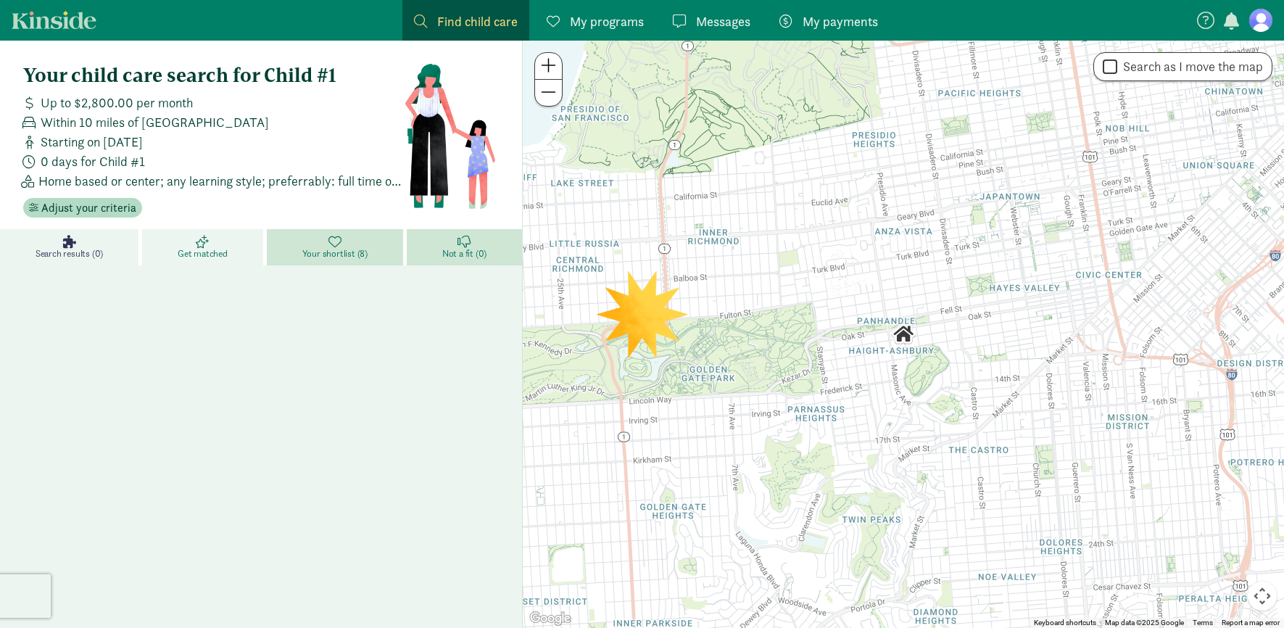
click at [224, 254] on span "Get matched" at bounding box center [203, 254] width 50 height 12
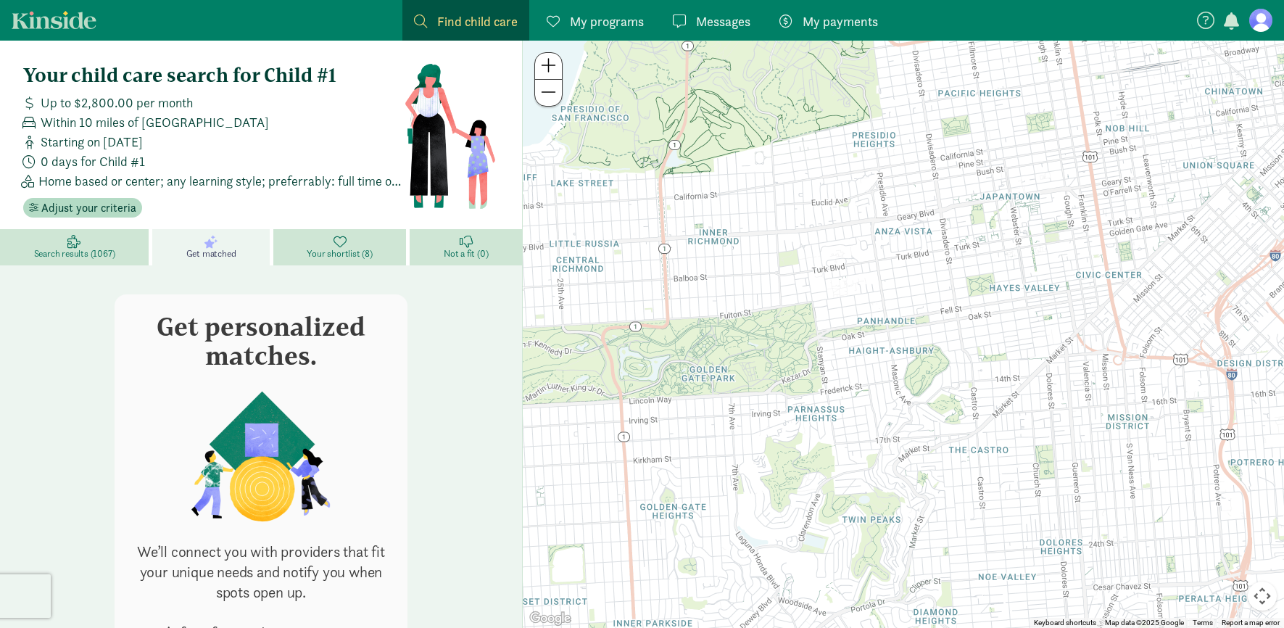
scroll to position [136, 0]
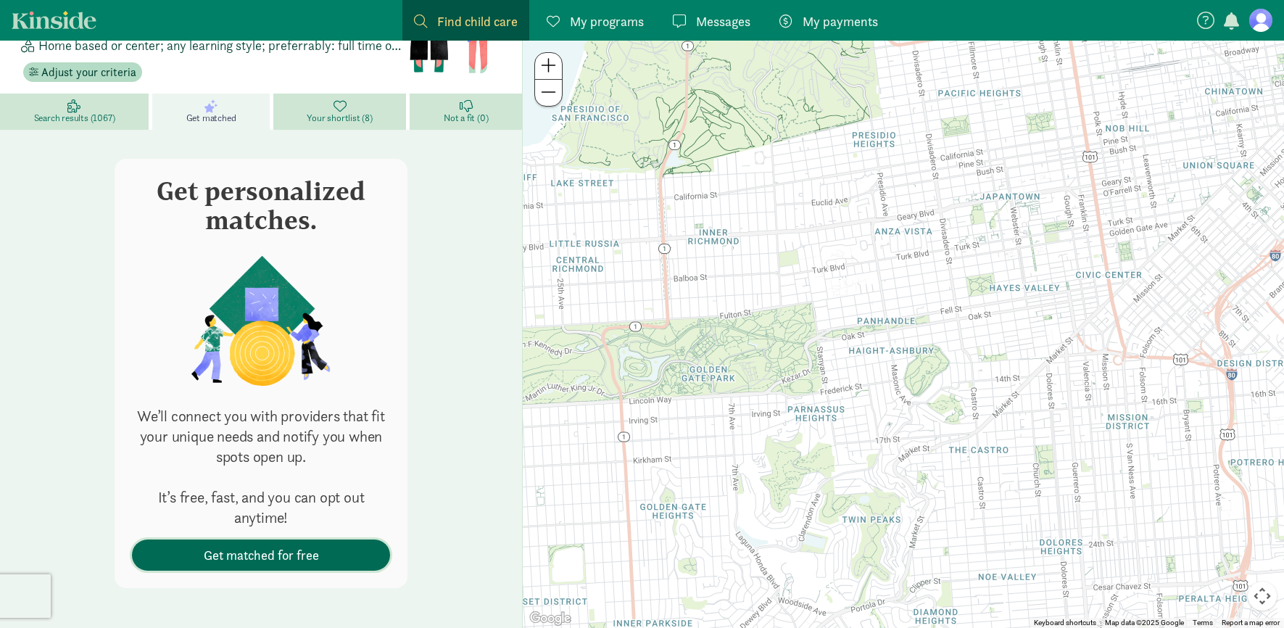
click at [260, 556] on span "Get matched for free" at bounding box center [261, 555] width 115 height 20
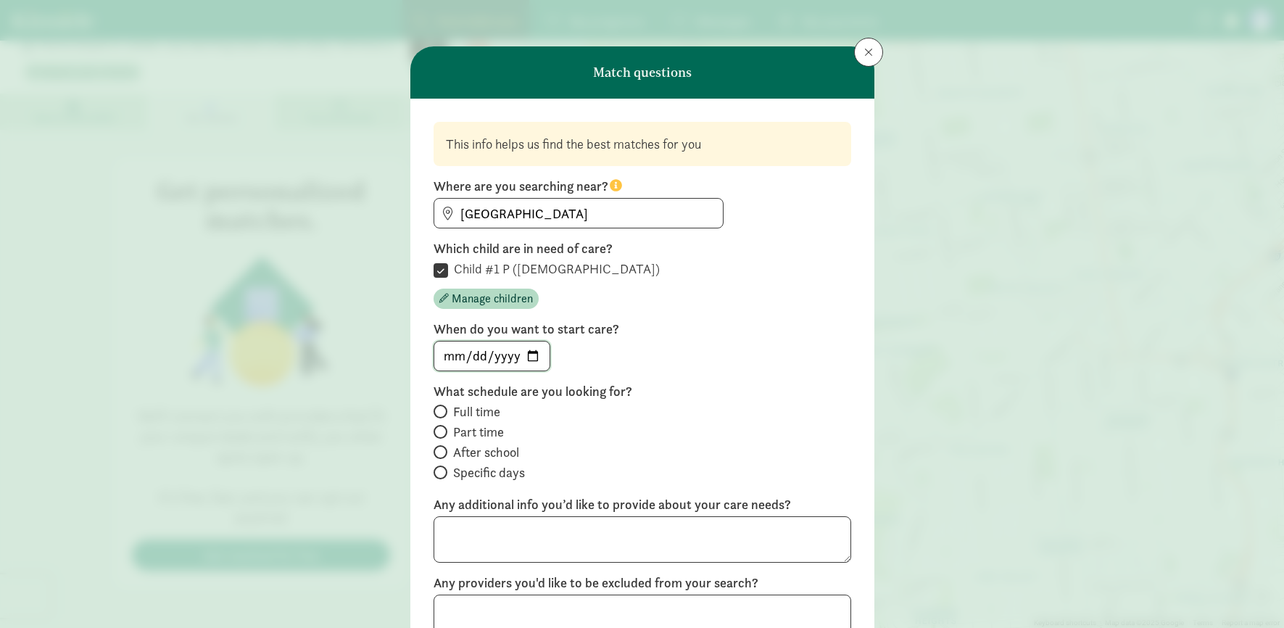
click at [530, 356] on input "[DATE]" at bounding box center [491, 355] width 115 height 29
type input "[DATE]"
click at [444, 411] on span at bounding box center [441, 412] width 14 height 14
click at [443, 411] on input "Full time" at bounding box center [438, 411] width 9 height 9
radio input "true"
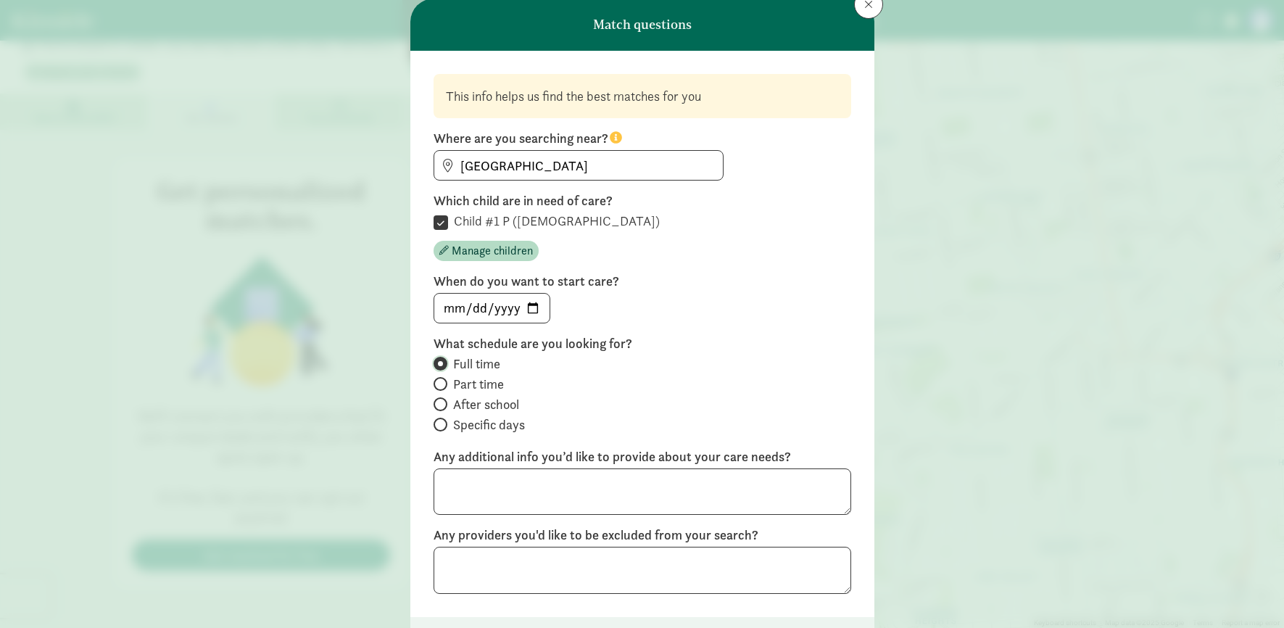
scroll to position [111, 0]
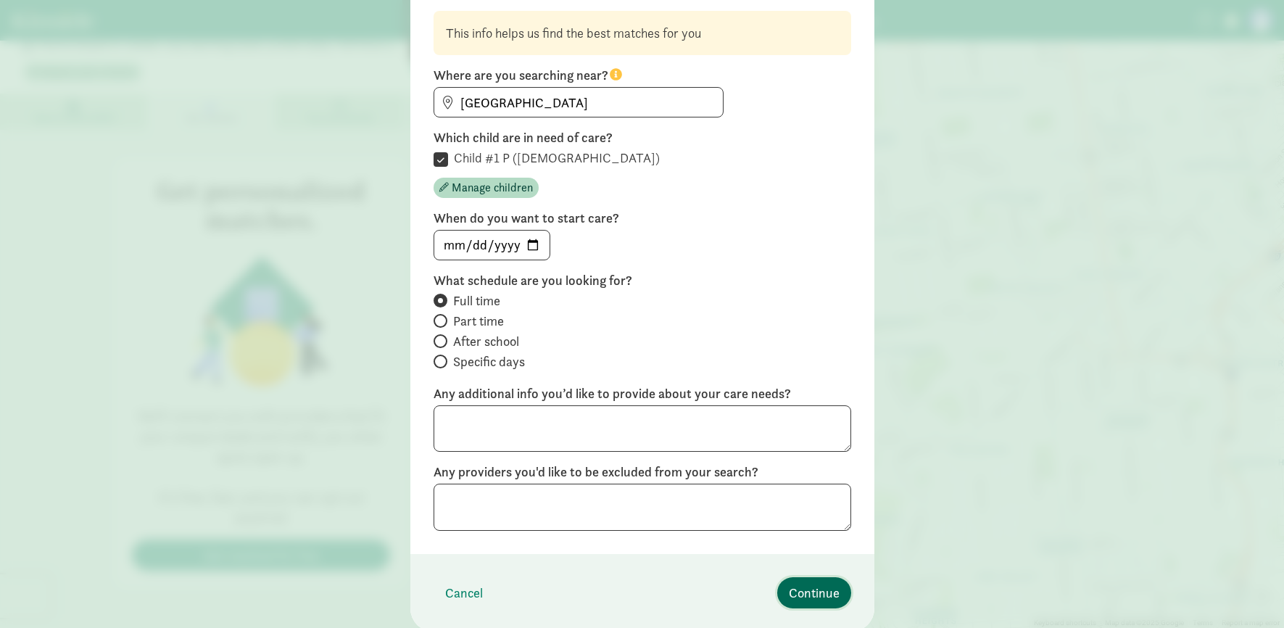
click at [811, 594] on span "Continue" at bounding box center [814, 593] width 51 height 20
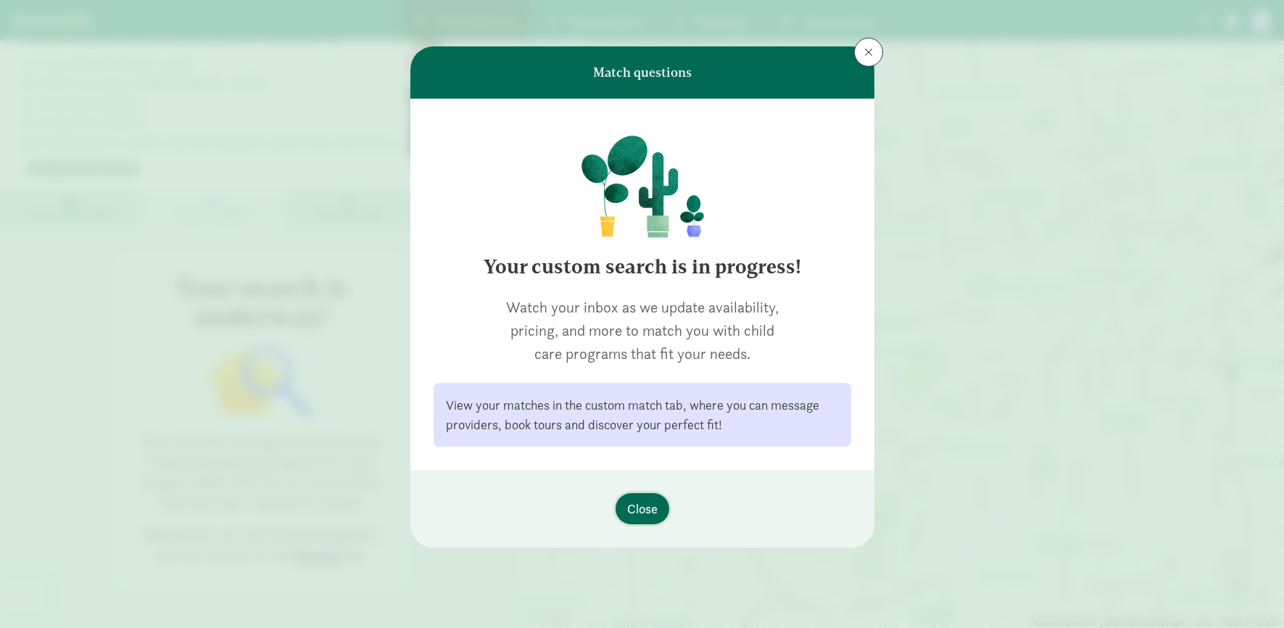
scroll to position [0, 0]
click at [644, 517] on span "Close" at bounding box center [642, 509] width 30 height 20
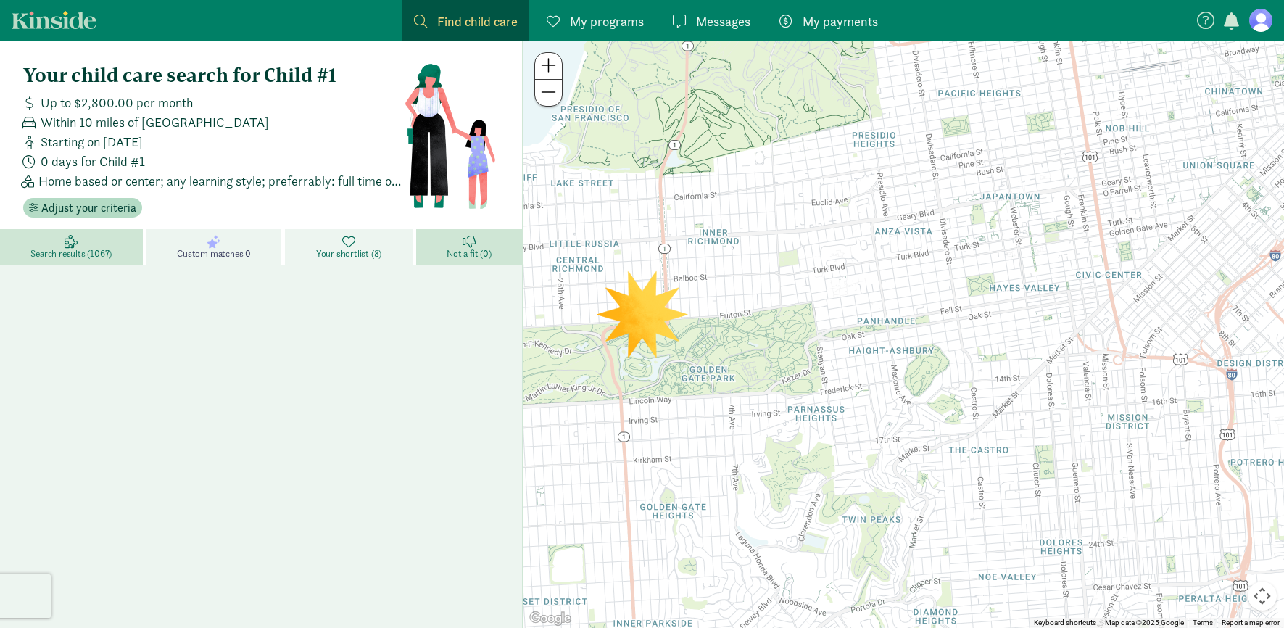
click at [352, 251] on span "Your shortlist (8)" at bounding box center [348, 254] width 65 height 12
